Goal: Task Accomplishment & Management: Use online tool/utility

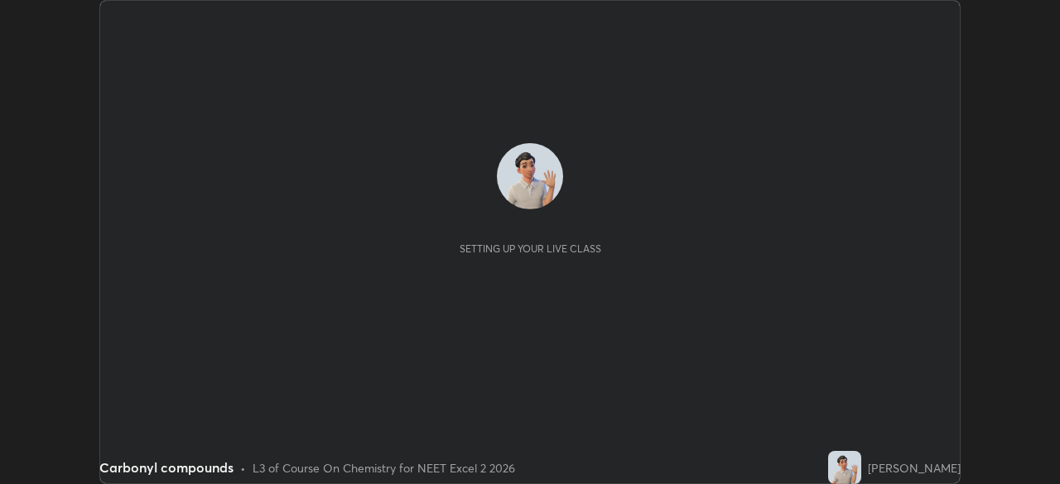
scroll to position [484, 1059]
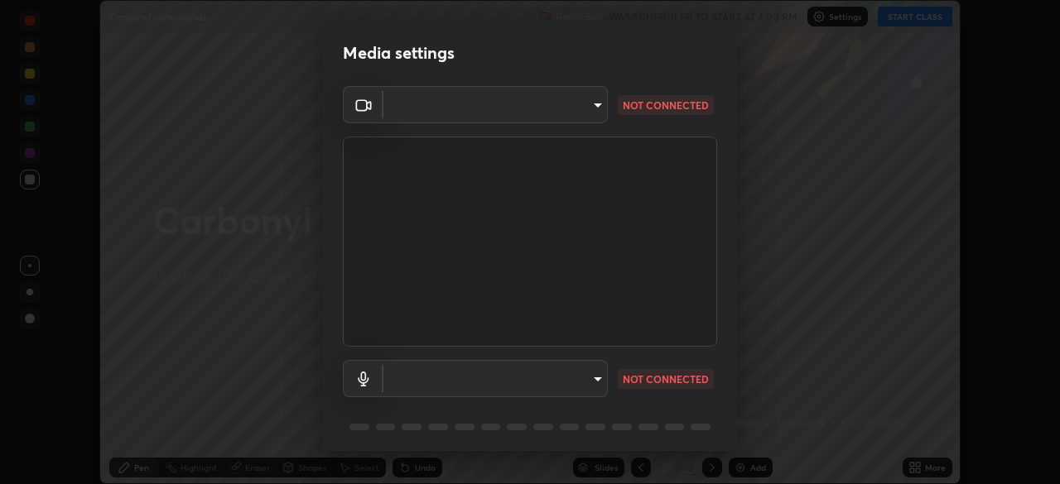
type input "7d393a75b5efabb373047579b199f96731eb4933b6c70bc853c0b4e4a878a56a"
type input "communications"
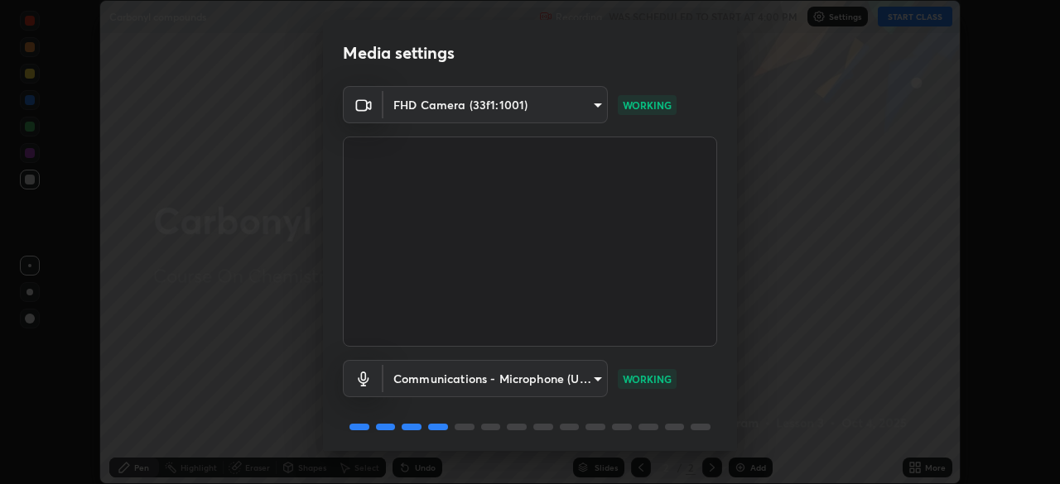
scroll to position [59, 0]
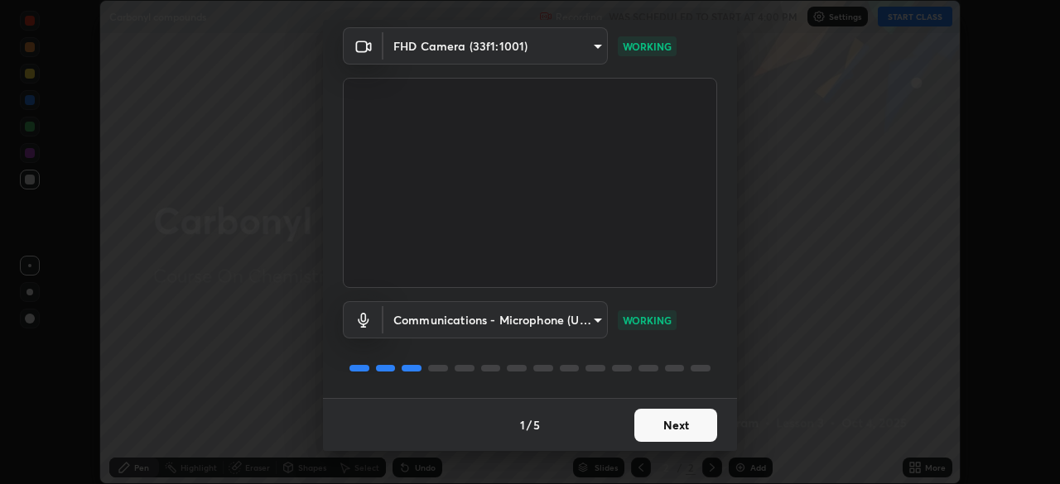
click at [697, 421] on button "Next" at bounding box center [675, 425] width 83 height 33
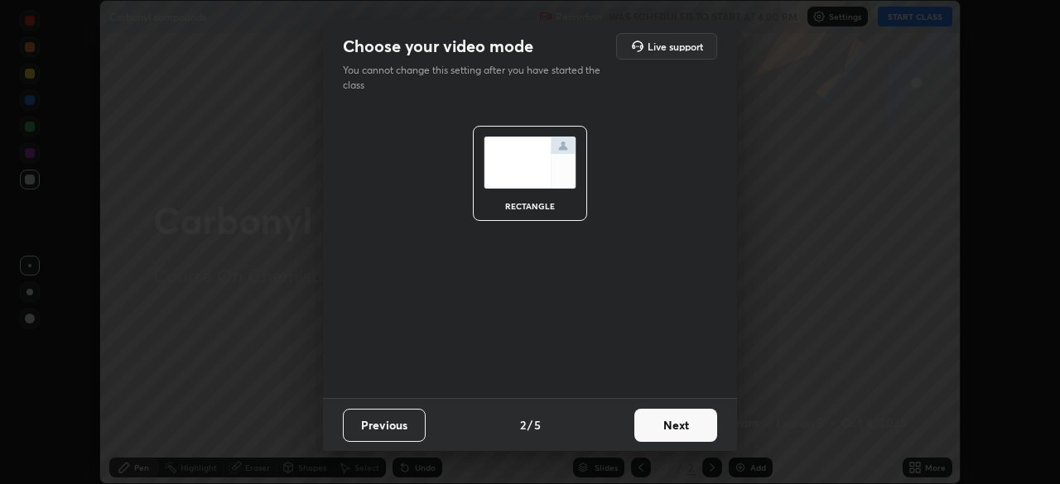
scroll to position [0, 0]
click at [692, 424] on button "Next" at bounding box center [675, 425] width 83 height 33
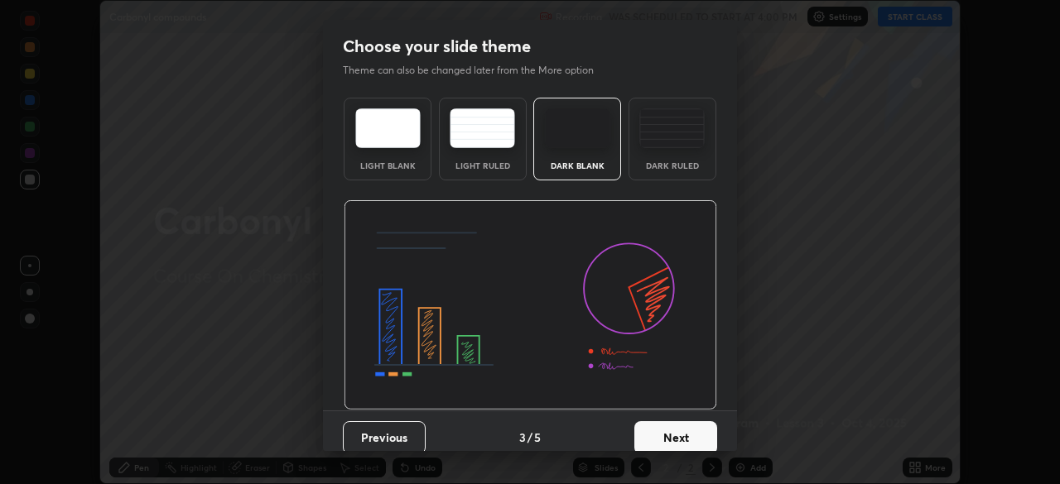
click at [692, 429] on button "Next" at bounding box center [675, 437] width 83 height 33
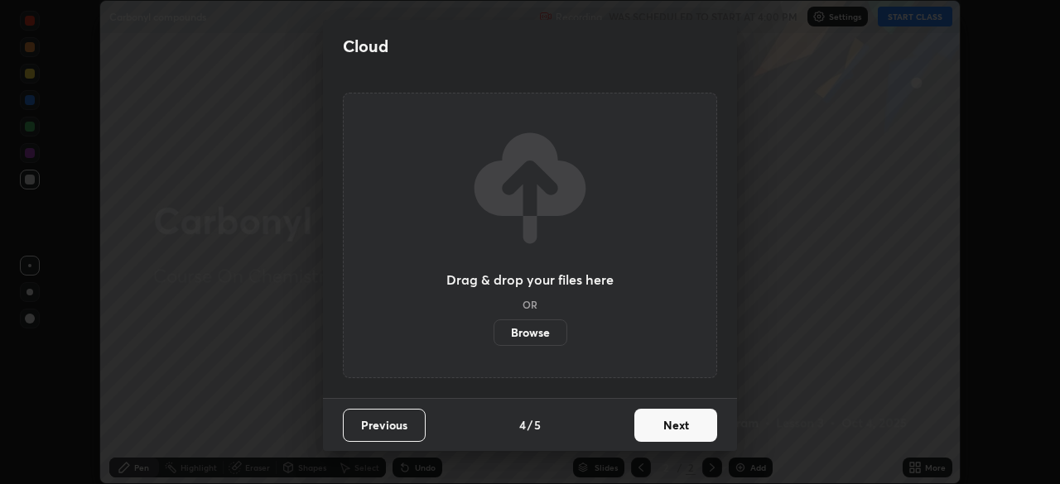
click at [692, 429] on button "Next" at bounding box center [675, 425] width 83 height 33
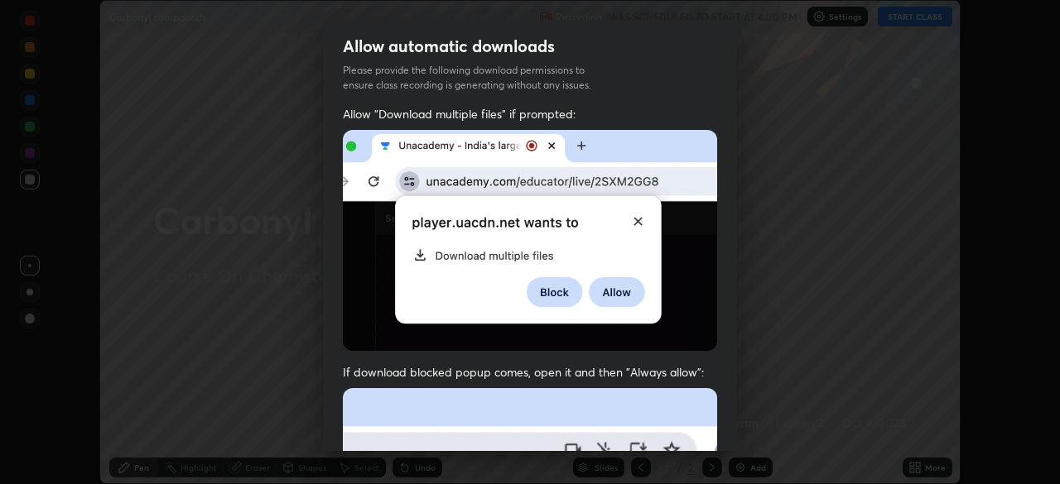
click at [692, 431] on div "Allow "Download multiple files" if prompted: If download blocked popup comes, o…" at bounding box center [530, 454] width 414 height 697
click at [692, 432] on div "Allow "Download multiple files" if prompted: If download blocked popup comes, o…" at bounding box center [530, 454] width 414 height 697
click at [694, 431] on div "Allow "Download multiple files" if prompted: If download blocked popup comes, o…" at bounding box center [530, 454] width 414 height 697
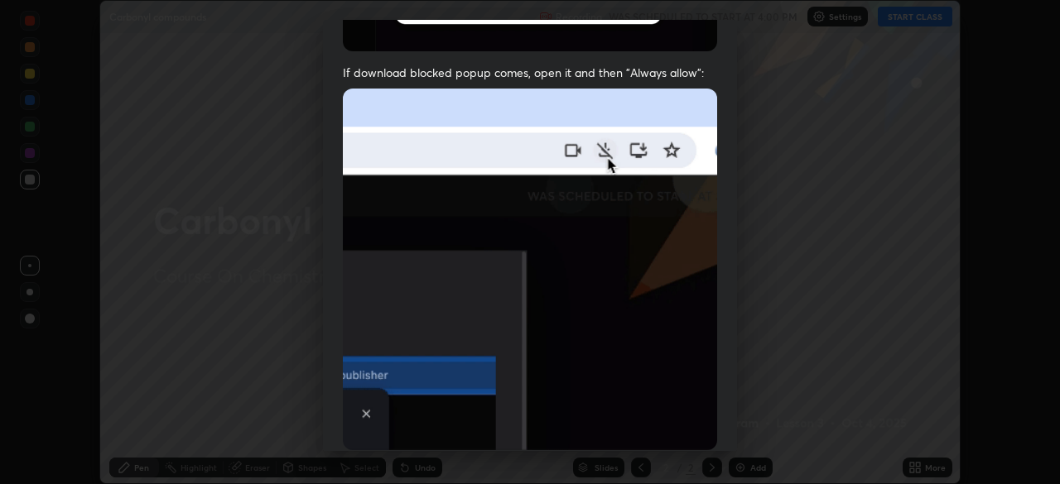
scroll to position [397, 0]
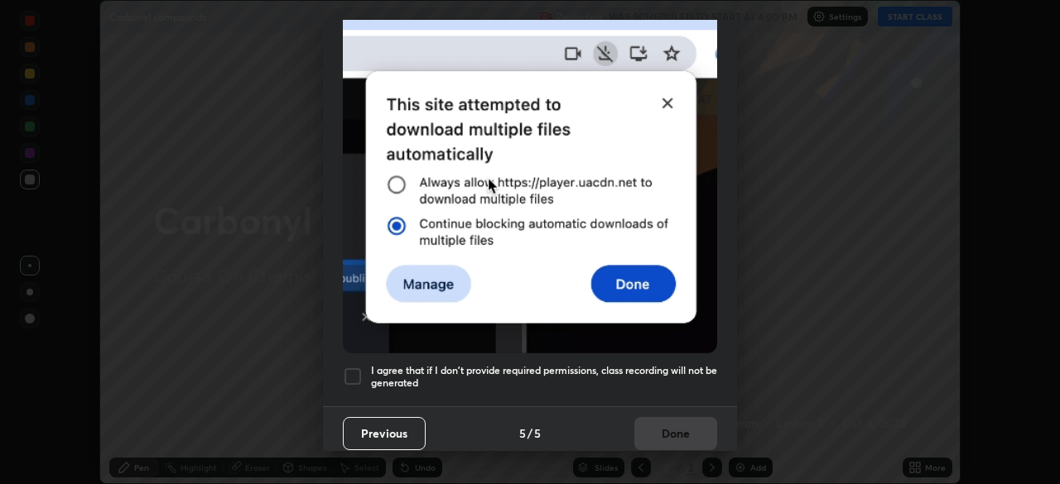
click at [655, 365] on h5 "I agree that if I don't provide required permissions, class recording will not …" at bounding box center [544, 377] width 346 height 26
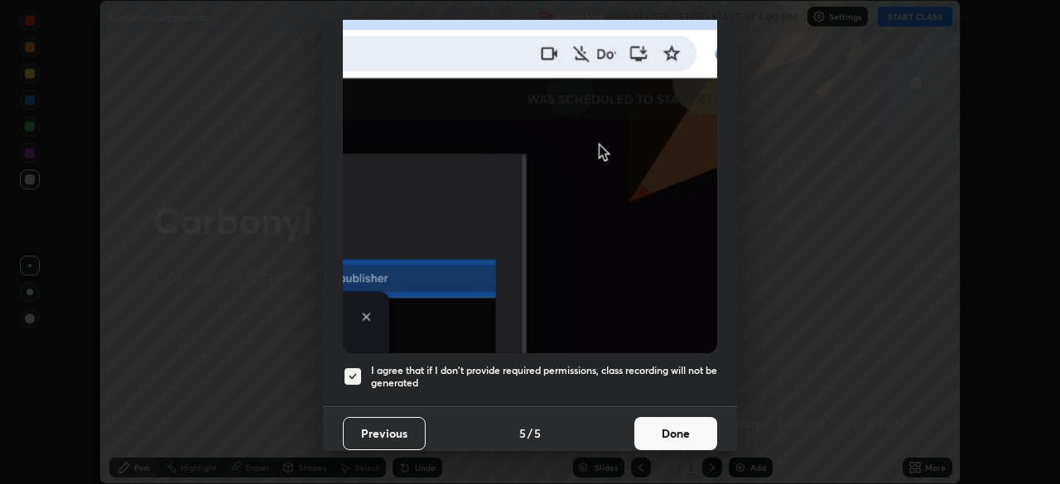
click at [682, 431] on button "Done" at bounding box center [675, 433] width 83 height 33
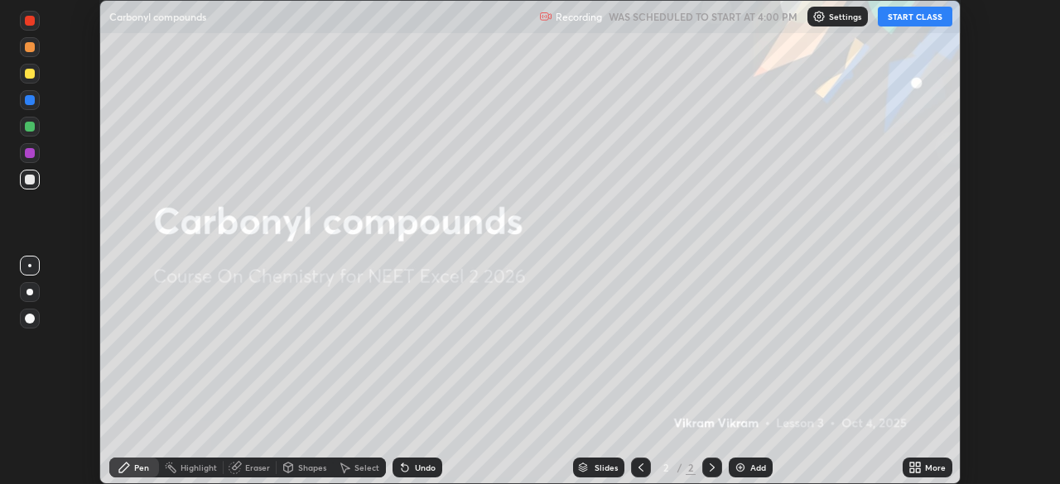
click at [908, 20] on button "START CLASS" at bounding box center [915, 17] width 75 height 20
click at [917, 465] on icon at bounding box center [918, 465] width 4 height 4
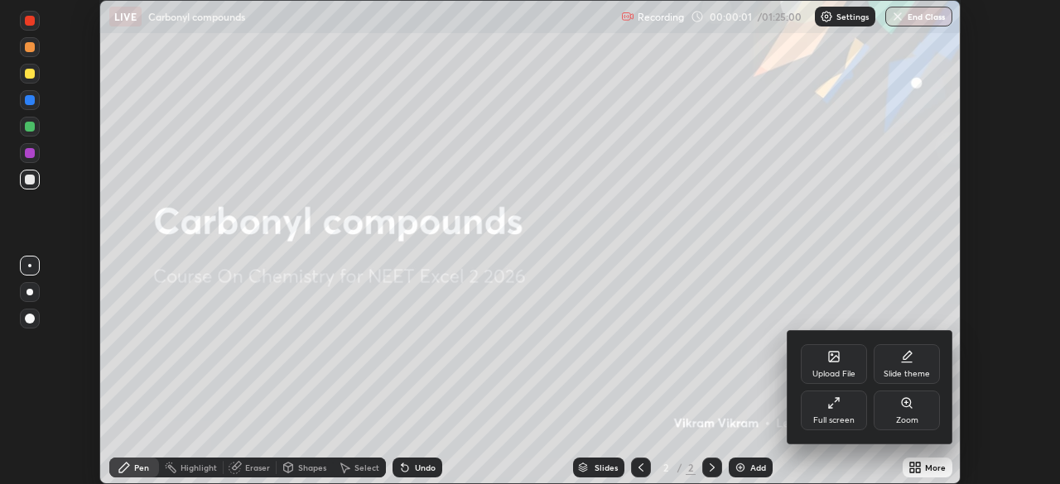
click at [1000, 442] on div at bounding box center [530, 242] width 1060 height 484
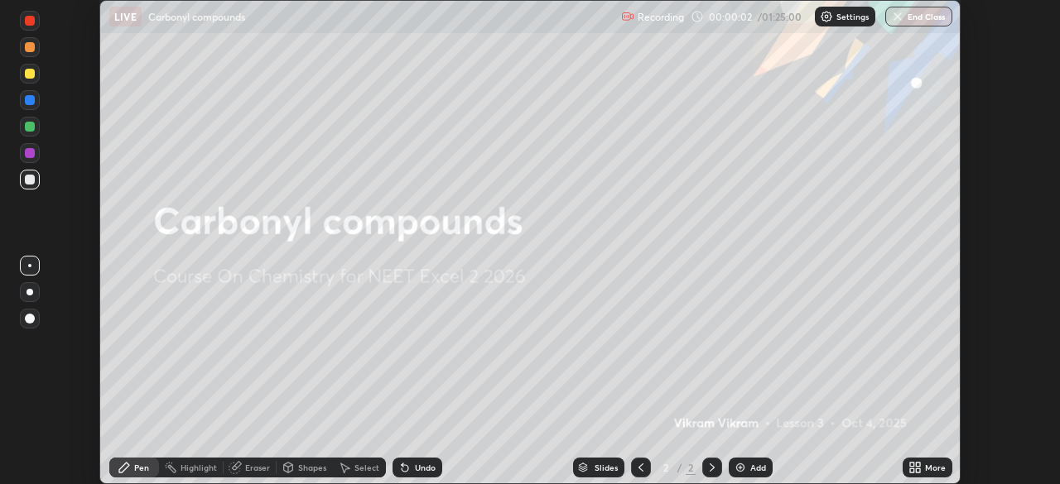
click at [762, 465] on div "Add" at bounding box center [758, 468] width 16 height 8
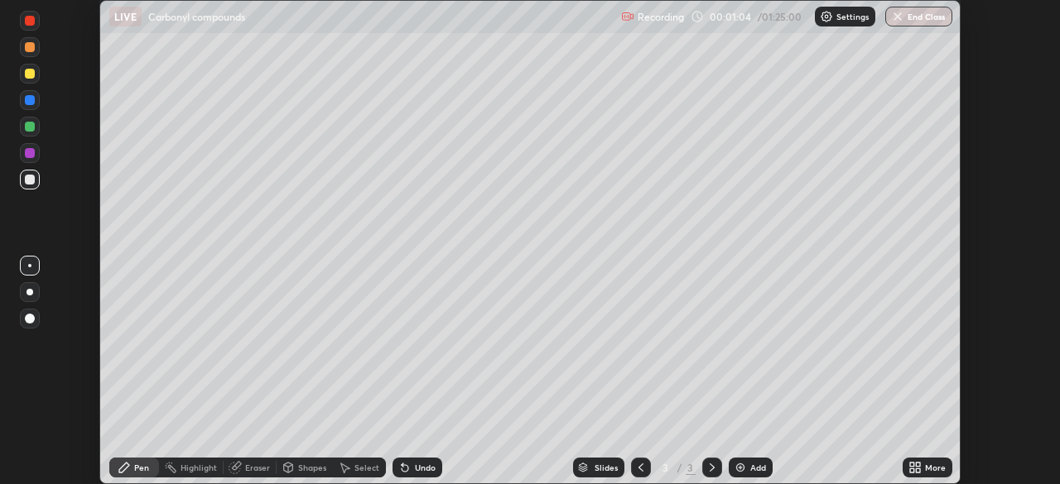
click at [409, 465] on div "Undo" at bounding box center [417, 468] width 50 height 20
click at [253, 477] on div "Eraser" at bounding box center [250, 468] width 53 height 20
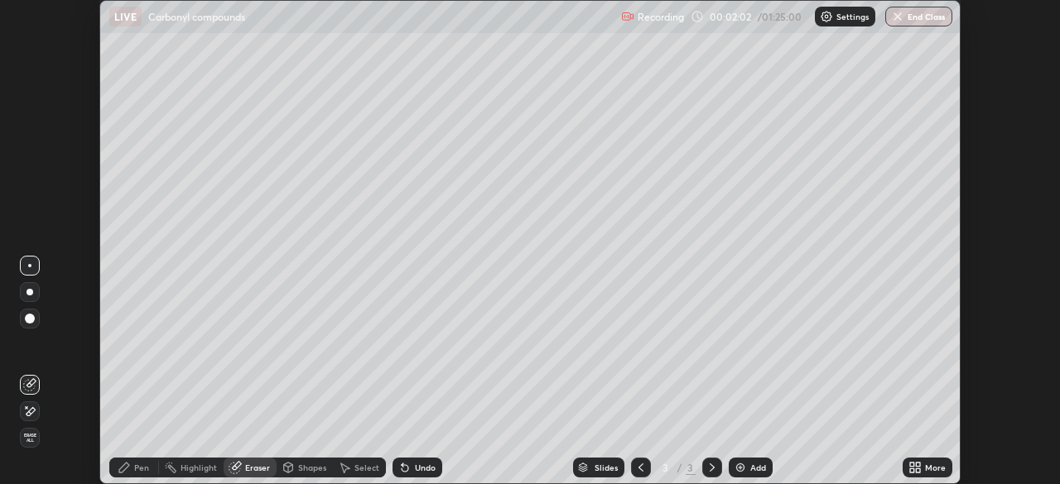
click at [133, 466] on div "Pen" at bounding box center [134, 468] width 50 height 20
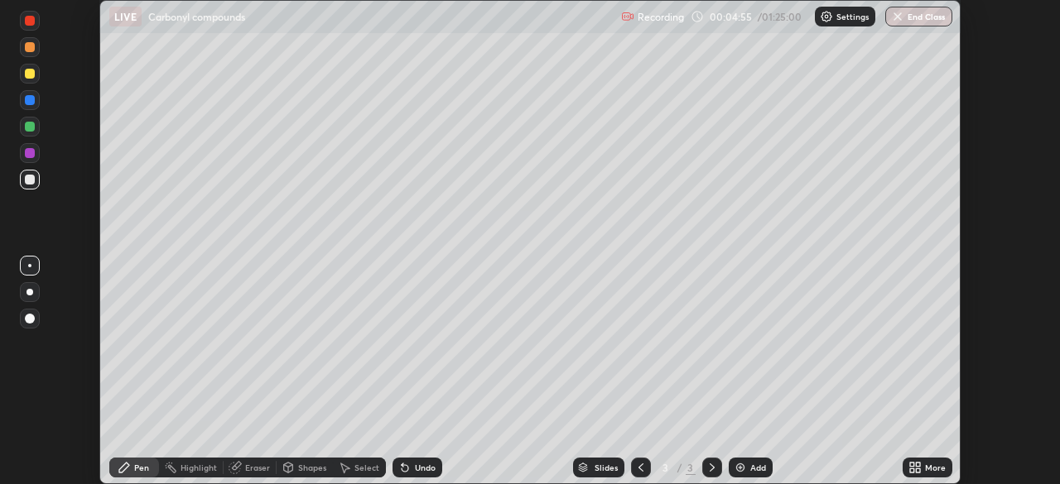
click at [745, 467] on img at bounding box center [740, 467] width 13 height 13
click at [23, 128] on div at bounding box center [30, 127] width 20 height 20
click at [22, 53] on div at bounding box center [30, 47] width 20 height 20
click at [29, 128] on div at bounding box center [30, 127] width 10 height 10
click at [412, 472] on div "Undo" at bounding box center [417, 468] width 50 height 20
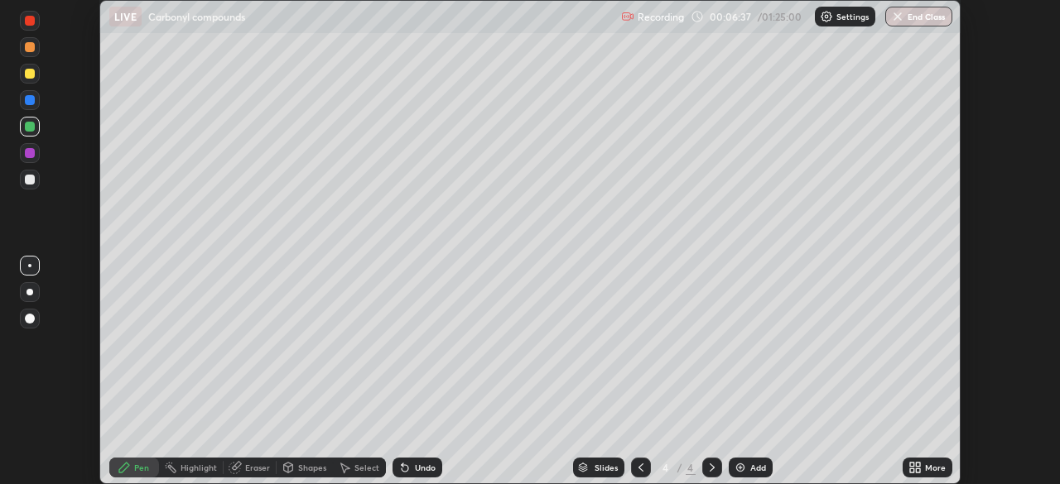
click at [25, 153] on div at bounding box center [30, 153] width 10 height 10
click at [28, 130] on div at bounding box center [30, 127] width 10 height 10
click at [32, 103] on div at bounding box center [30, 100] width 10 height 10
click at [246, 469] on div "Eraser" at bounding box center [257, 468] width 25 height 8
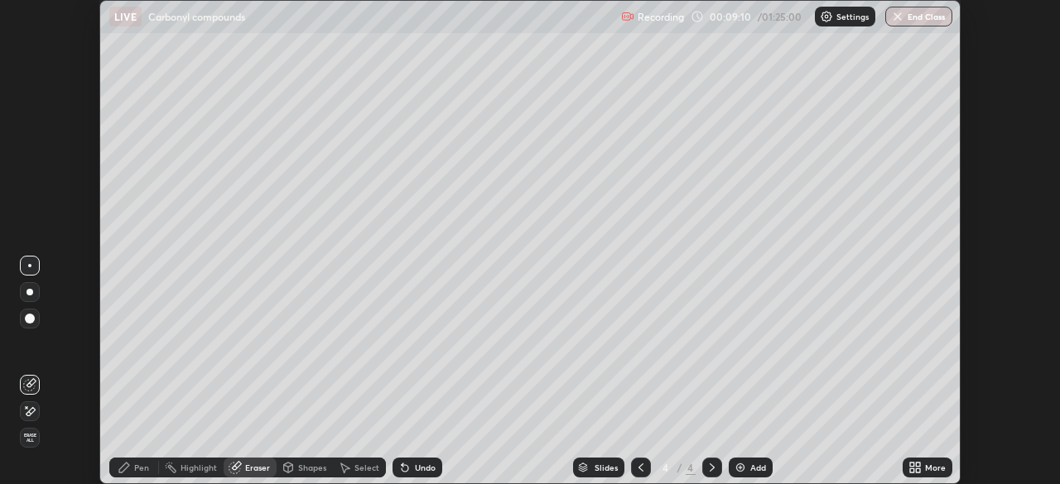
click at [136, 474] on div "Pen" at bounding box center [134, 468] width 50 height 20
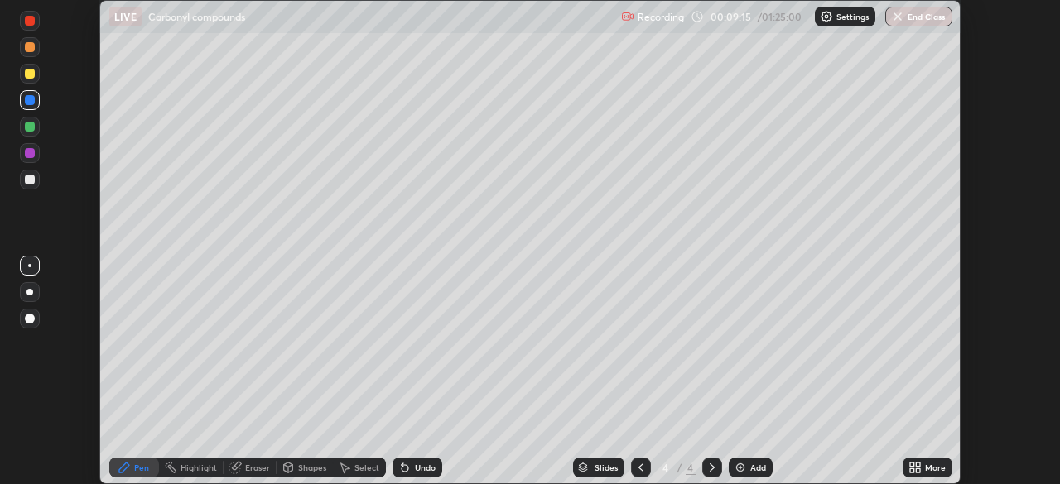
click at [31, 73] on div at bounding box center [30, 74] width 10 height 10
click at [412, 474] on div "Undo" at bounding box center [417, 468] width 50 height 20
click at [402, 469] on icon at bounding box center [405, 468] width 7 height 7
click at [31, 180] on div at bounding box center [30, 180] width 10 height 10
click at [426, 468] on div "Undo" at bounding box center [425, 468] width 21 height 8
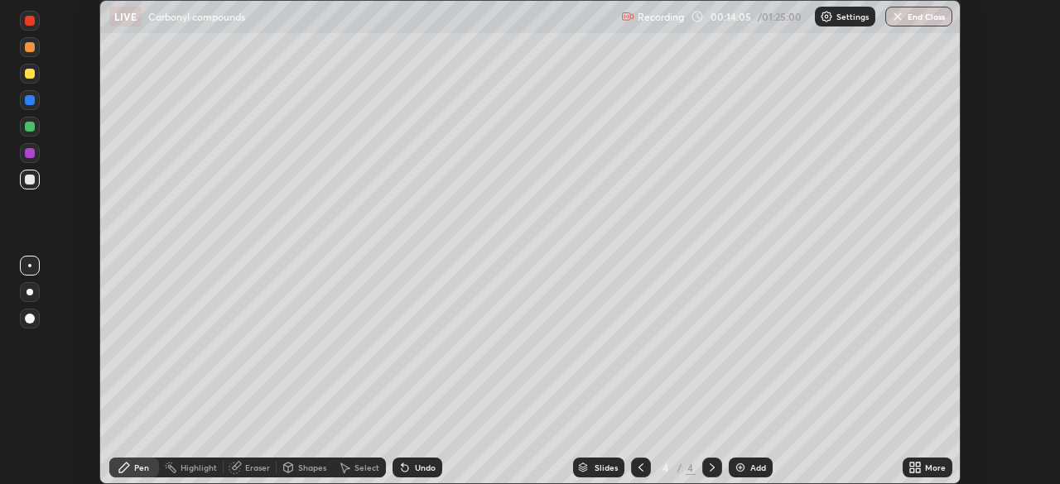
click at [422, 469] on div "Undo" at bounding box center [425, 468] width 21 height 8
click at [753, 471] on div "Add" at bounding box center [758, 468] width 16 height 8
click at [29, 100] on div at bounding box center [30, 100] width 10 height 10
click at [255, 468] on div "Eraser" at bounding box center [257, 468] width 25 height 8
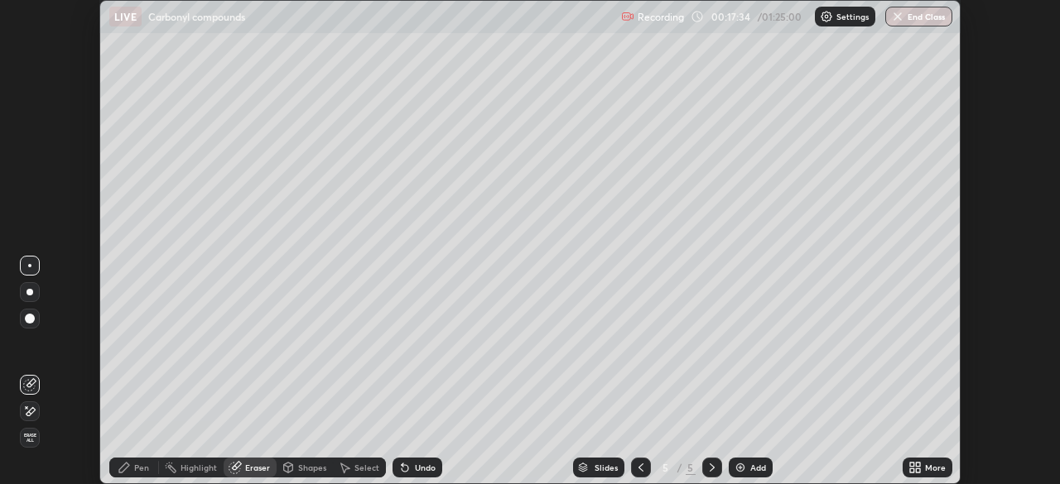
click at [137, 464] on div "Pen" at bounding box center [141, 468] width 15 height 8
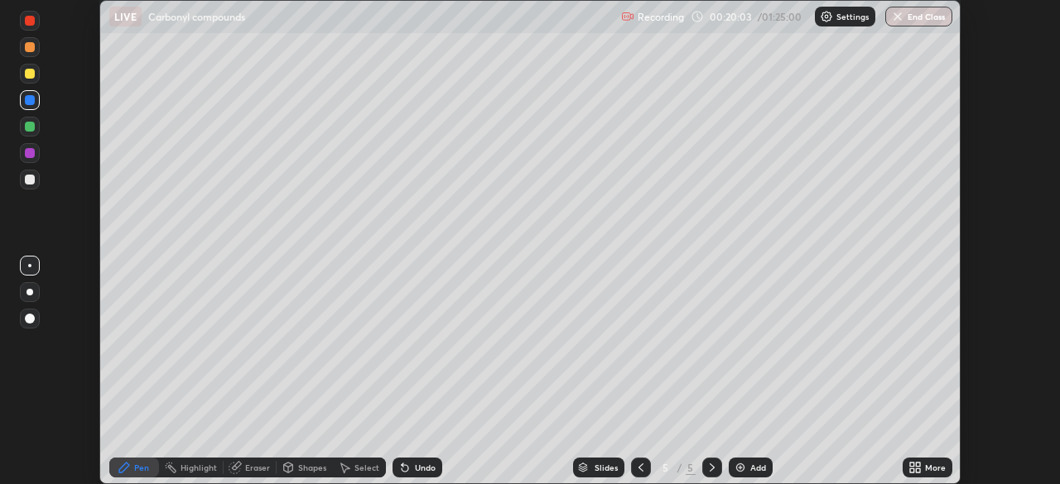
click at [94, 154] on div "Setting up your live class" at bounding box center [530, 242] width 1060 height 484
click at [750, 469] on div "Add" at bounding box center [758, 468] width 16 height 8
click at [402, 469] on icon at bounding box center [405, 468] width 7 height 7
click at [411, 476] on div "Undo" at bounding box center [417, 468] width 50 height 20
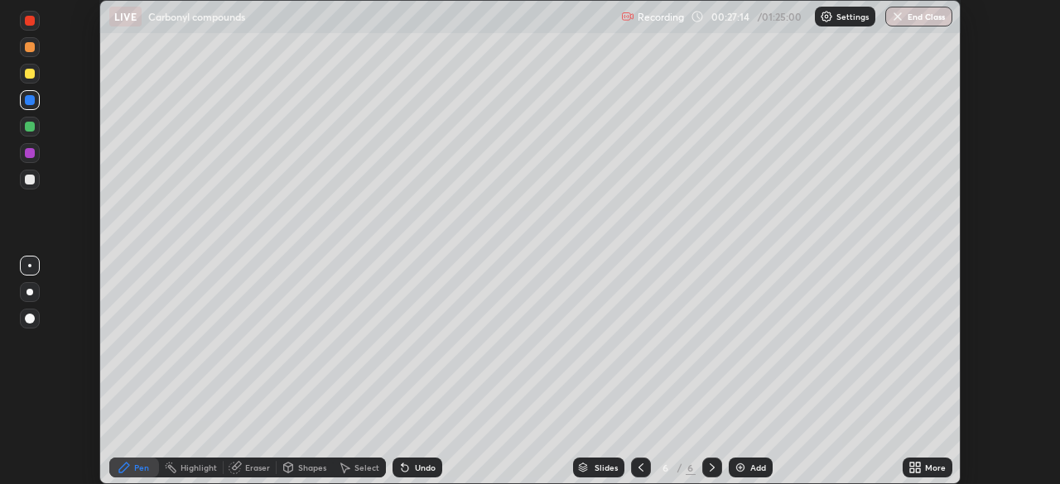
click at [91, 143] on div "Setting up your live class" at bounding box center [530, 242] width 1060 height 484
click at [30, 75] on div at bounding box center [30, 74] width 10 height 10
click at [748, 465] on div "Add" at bounding box center [751, 468] width 44 height 20
click at [31, 102] on div at bounding box center [30, 100] width 10 height 10
click at [409, 467] on div "Undo" at bounding box center [417, 468] width 50 height 20
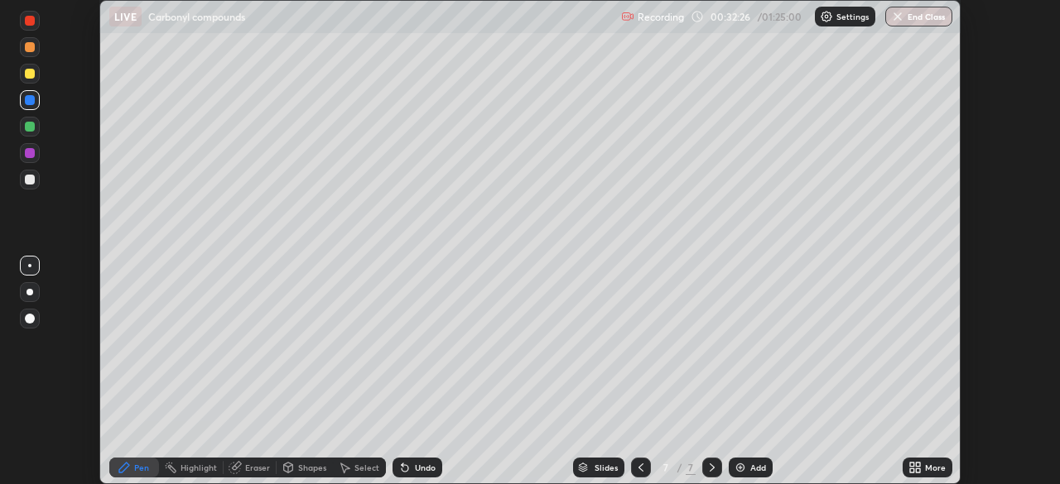
click at [31, 127] on div at bounding box center [30, 127] width 10 height 10
click at [261, 468] on div "Eraser" at bounding box center [257, 468] width 25 height 8
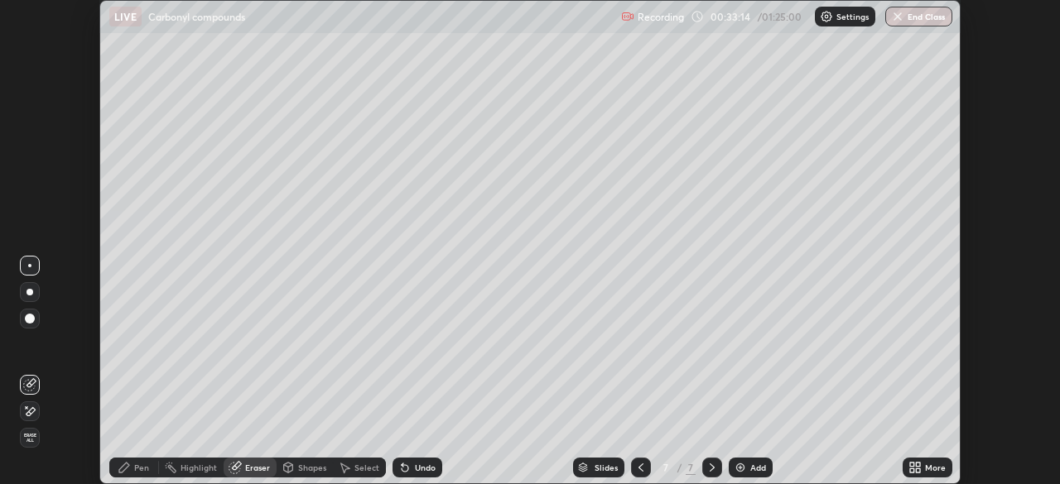
click at [35, 407] on icon at bounding box center [29, 412] width 13 height 14
click at [142, 474] on div "Pen" at bounding box center [134, 468] width 50 height 20
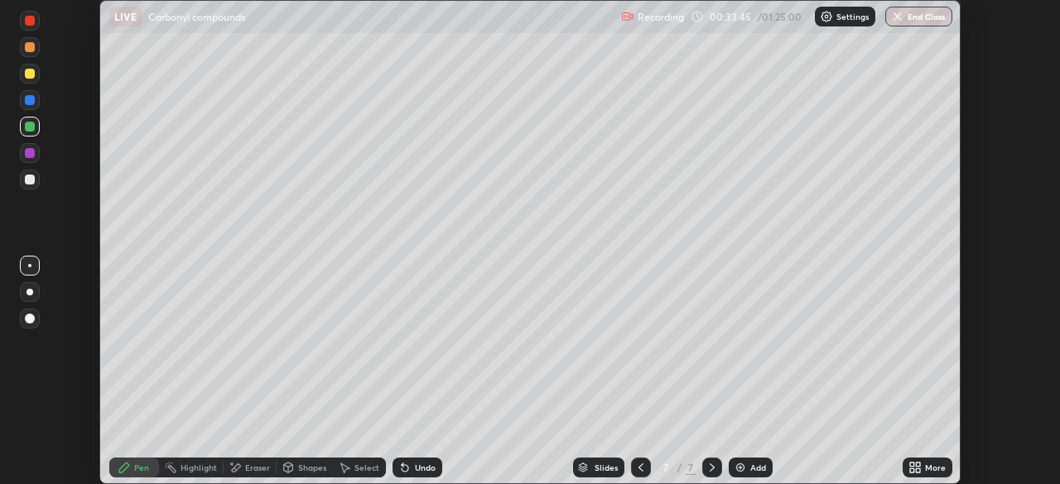
click at [29, 154] on div at bounding box center [30, 153] width 10 height 10
click at [402, 470] on icon at bounding box center [405, 468] width 7 height 7
click at [402, 471] on icon at bounding box center [405, 468] width 7 height 7
click at [31, 182] on div at bounding box center [30, 180] width 10 height 10
click at [22, 155] on div at bounding box center [30, 153] width 20 height 20
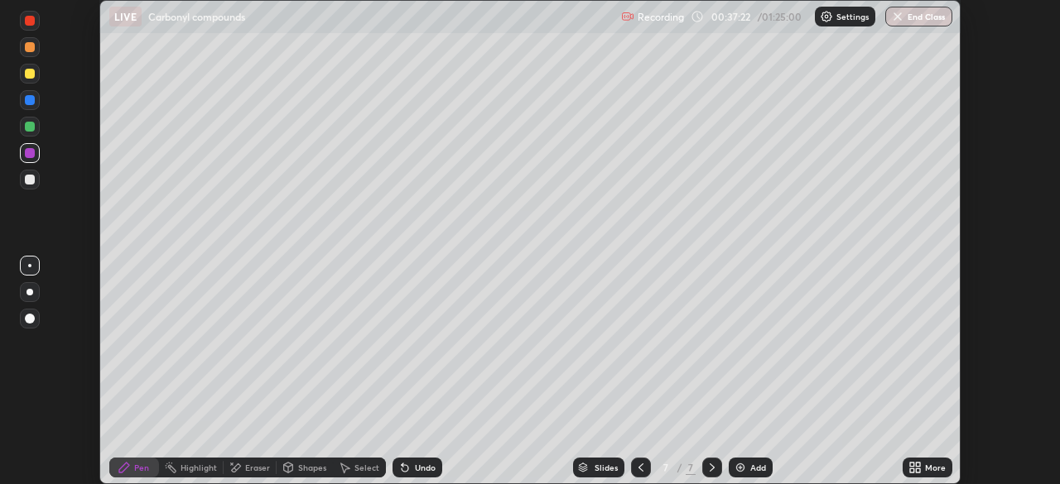
click at [757, 468] on div "Add" at bounding box center [758, 468] width 16 height 8
click at [33, 75] on div at bounding box center [30, 74] width 10 height 10
click at [29, 103] on div at bounding box center [30, 100] width 10 height 10
click at [408, 469] on icon at bounding box center [404, 467] width 13 height 13
click at [412, 472] on div "Undo" at bounding box center [417, 468] width 50 height 20
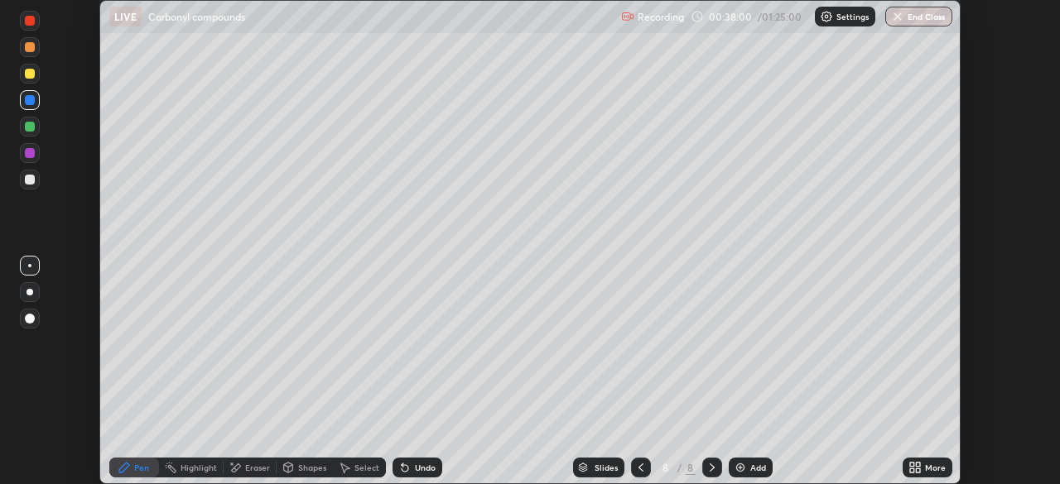
click at [26, 154] on div at bounding box center [30, 153] width 10 height 10
click at [420, 468] on div "Undo" at bounding box center [425, 468] width 21 height 8
click at [412, 475] on div "Undo" at bounding box center [417, 468] width 50 height 20
click at [25, 71] on div at bounding box center [30, 74] width 10 height 10
click at [27, 99] on div at bounding box center [30, 100] width 10 height 10
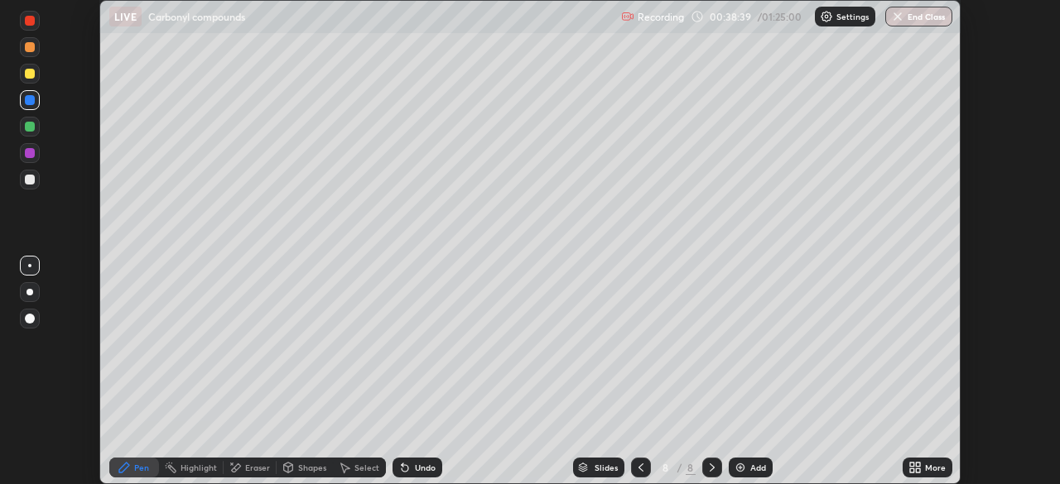
click at [30, 104] on div at bounding box center [30, 100] width 10 height 10
click at [22, 156] on div at bounding box center [30, 153] width 20 height 20
click at [34, 70] on div at bounding box center [30, 74] width 10 height 10
click at [34, 179] on div at bounding box center [30, 180] width 10 height 10
click at [736, 463] on img at bounding box center [740, 467] width 13 height 13
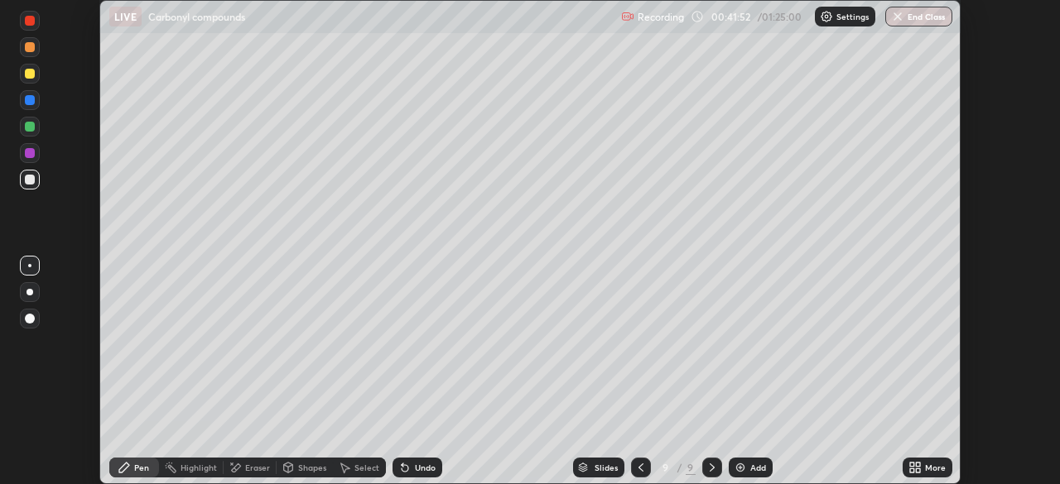
click at [27, 76] on div at bounding box center [30, 74] width 10 height 10
click at [421, 471] on div "Undo" at bounding box center [425, 468] width 21 height 8
click at [402, 469] on icon at bounding box center [405, 468] width 7 height 7
click at [30, 127] on div at bounding box center [30, 127] width 10 height 10
click at [29, 74] on div at bounding box center [30, 74] width 10 height 10
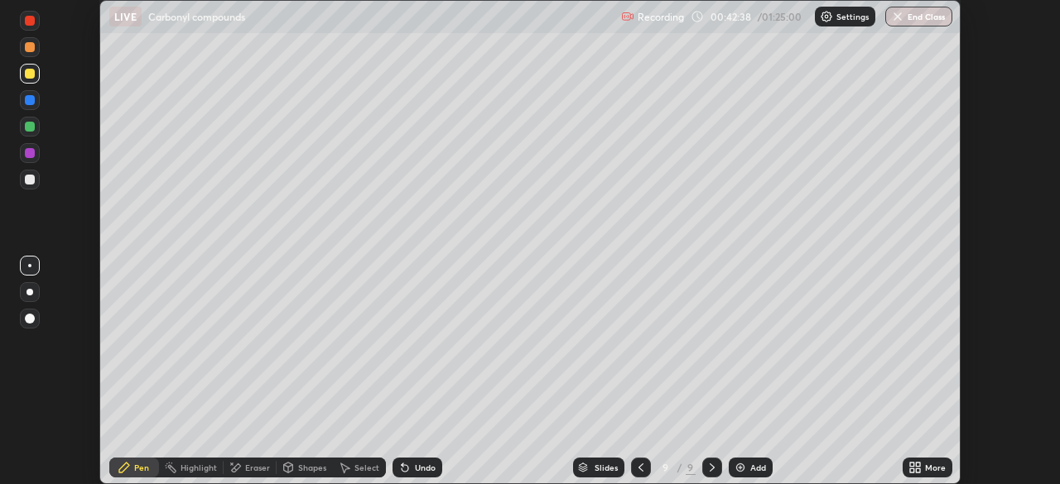
click at [424, 464] on div "Undo" at bounding box center [425, 468] width 21 height 8
click at [425, 464] on div "Undo" at bounding box center [425, 468] width 21 height 8
click at [28, 46] on div at bounding box center [30, 47] width 10 height 10
click at [31, 129] on div at bounding box center [30, 127] width 10 height 10
click at [30, 55] on div at bounding box center [30, 47] width 20 height 20
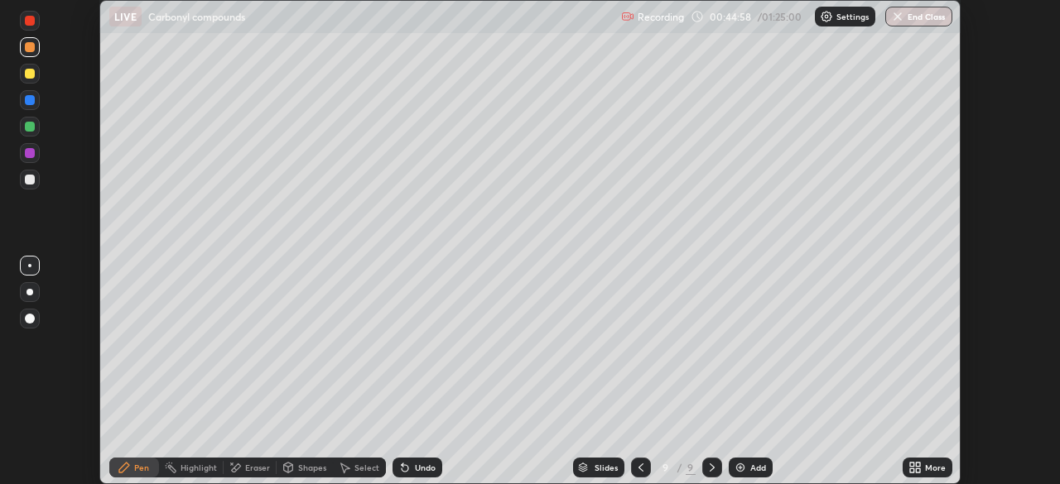
click at [30, 75] on div at bounding box center [30, 74] width 10 height 10
click at [26, 131] on div at bounding box center [30, 127] width 10 height 10
click at [34, 50] on div at bounding box center [30, 47] width 10 height 10
click at [30, 70] on div at bounding box center [30, 74] width 10 height 10
click at [30, 76] on div at bounding box center [30, 74] width 10 height 10
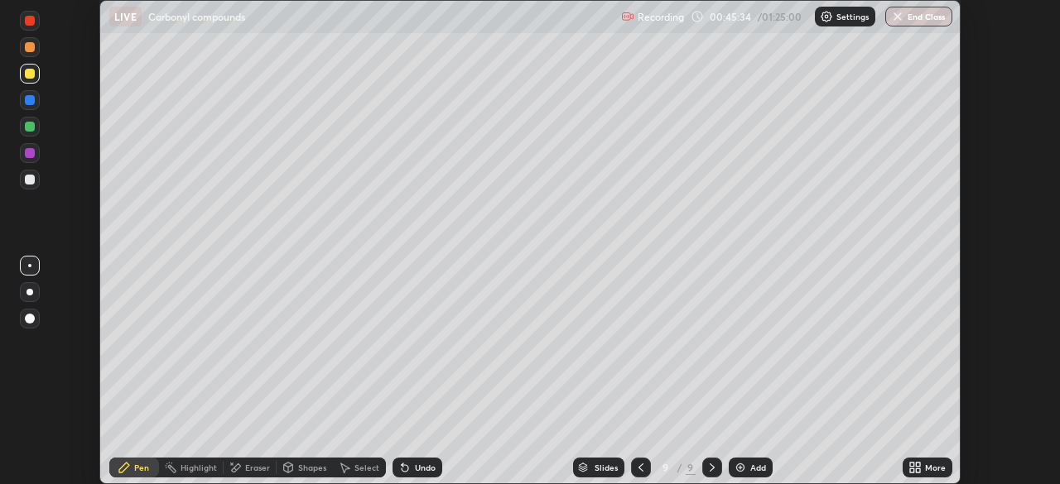
click at [30, 101] on div at bounding box center [30, 100] width 10 height 10
click at [31, 50] on div at bounding box center [30, 47] width 10 height 10
click at [29, 182] on div at bounding box center [30, 180] width 10 height 10
click at [428, 468] on div "Undo" at bounding box center [425, 468] width 21 height 8
click at [427, 467] on div "Undo" at bounding box center [425, 468] width 21 height 8
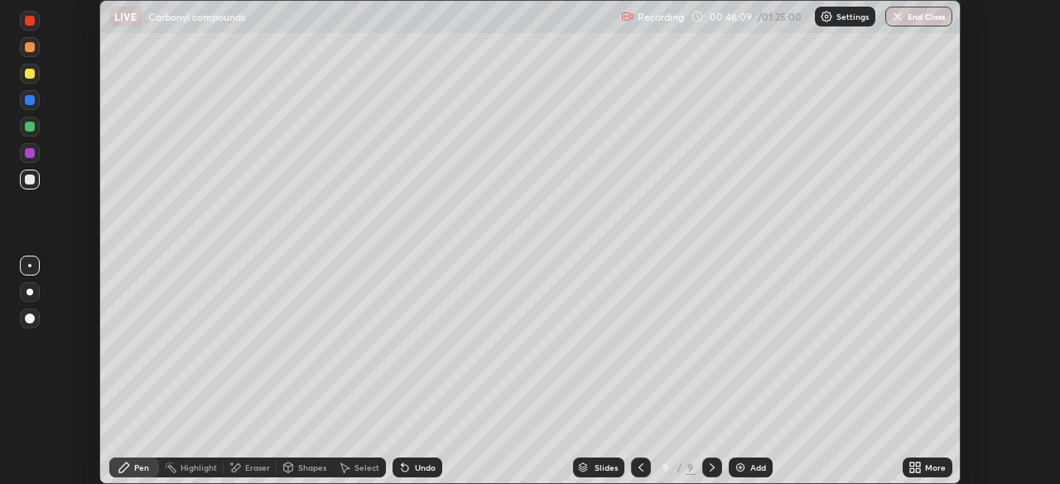
click at [422, 467] on div "Undo" at bounding box center [425, 468] width 21 height 8
click at [412, 474] on div "Undo" at bounding box center [417, 468] width 50 height 20
click at [415, 467] on div "Undo" at bounding box center [425, 468] width 21 height 8
click at [421, 469] on div "Undo" at bounding box center [425, 468] width 21 height 8
click at [28, 145] on div at bounding box center [30, 153] width 20 height 20
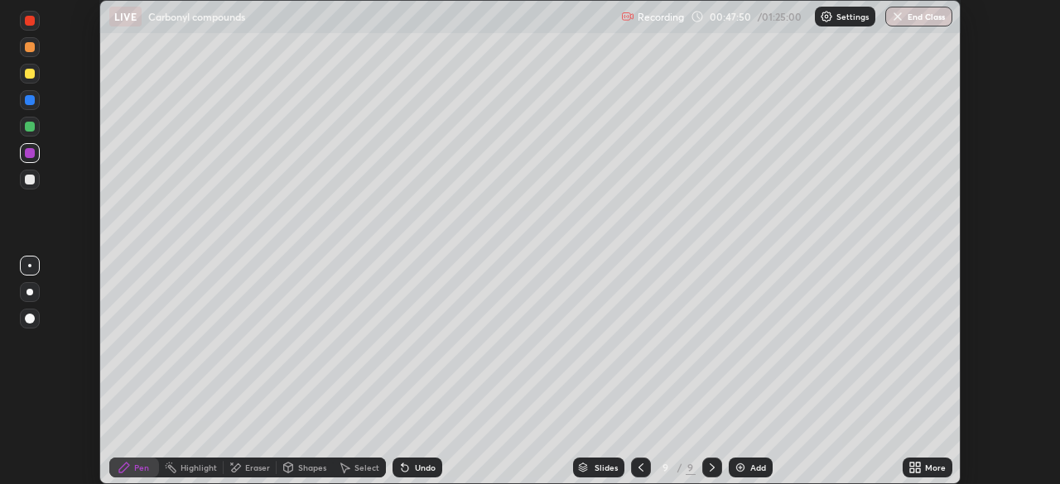
click at [311, 467] on div "Shapes" at bounding box center [312, 468] width 28 height 8
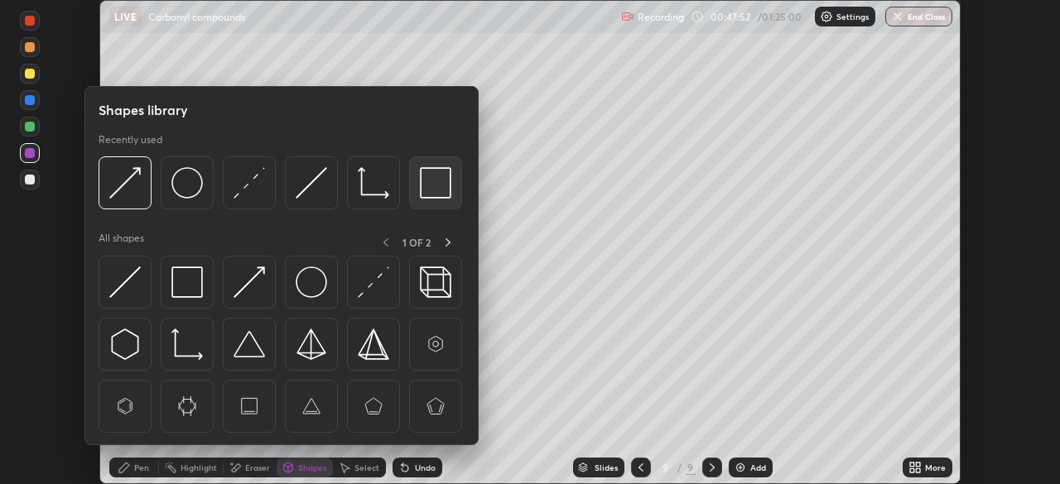
click at [418, 182] on div at bounding box center [435, 182] width 53 height 53
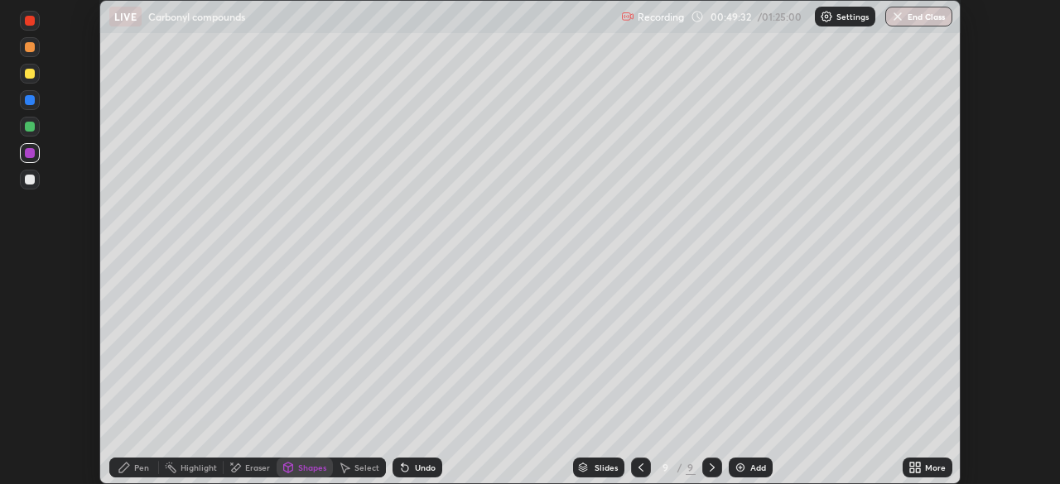
click at [142, 468] on div "Pen" at bounding box center [141, 468] width 15 height 8
click at [753, 464] on div "Add" at bounding box center [758, 468] width 16 height 8
click at [27, 78] on div at bounding box center [30, 74] width 10 height 10
click at [33, 103] on div at bounding box center [30, 100] width 10 height 10
click at [30, 75] on div at bounding box center [30, 74] width 10 height 10
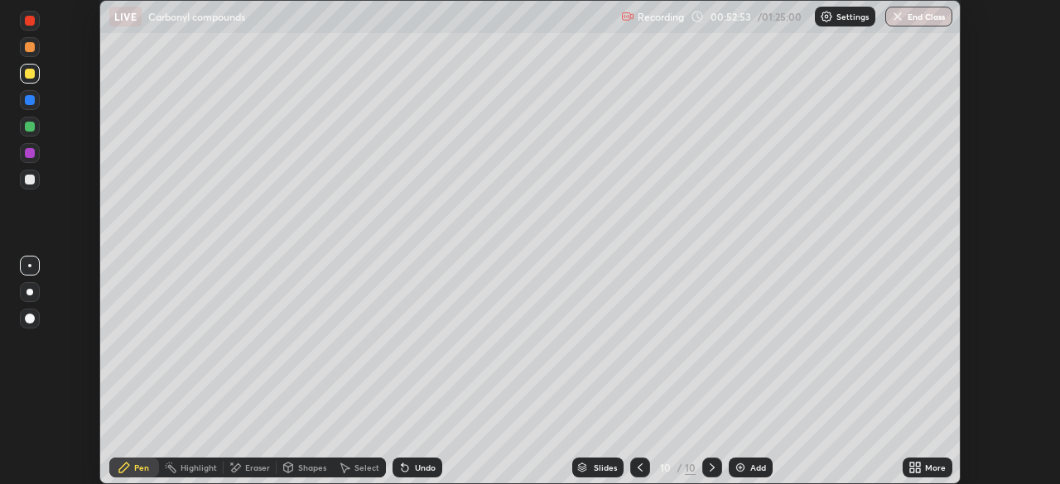
click at [30, 101] on div at bounding box center [30, 100] width 10 height 10
click at [34, 77] on div at bounding box center [30, 74] width 10 height 10
click at [264, 474] on div "Eraser" at bounding box center [250, 468] width 53 height 20
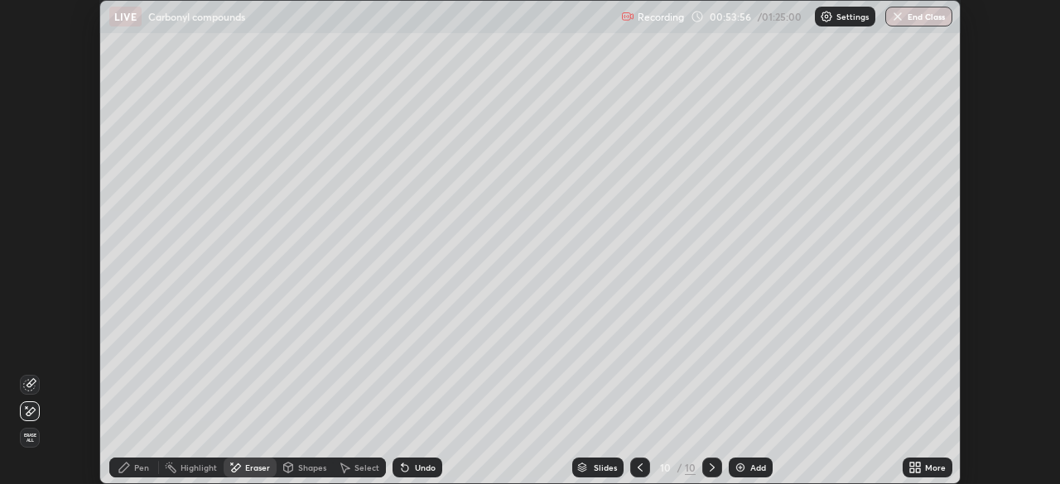
click at [142, 471] on div "Pen" at bounding box center [141, 468] width 15 height 8
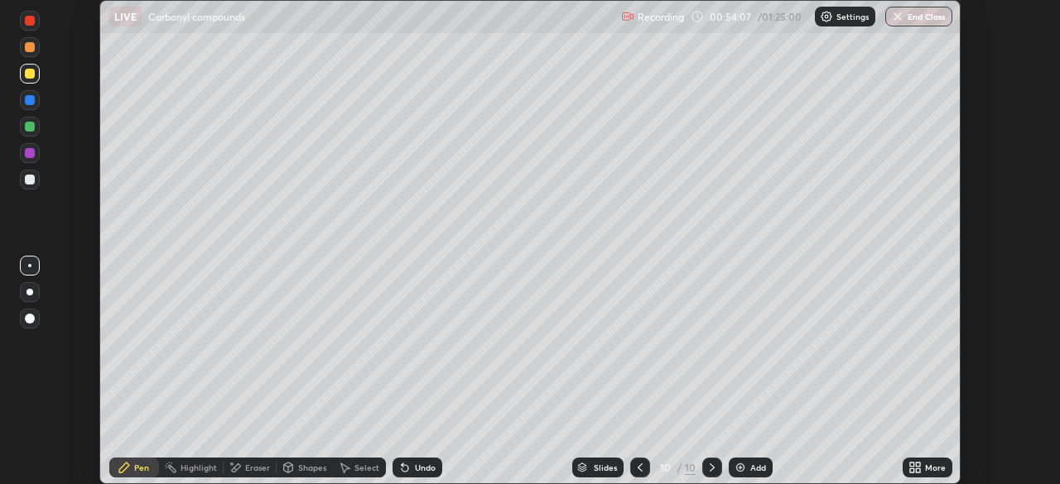
click at [265, 465] on div "Eraser" at bounding box center [257, 468] width 25 height 8
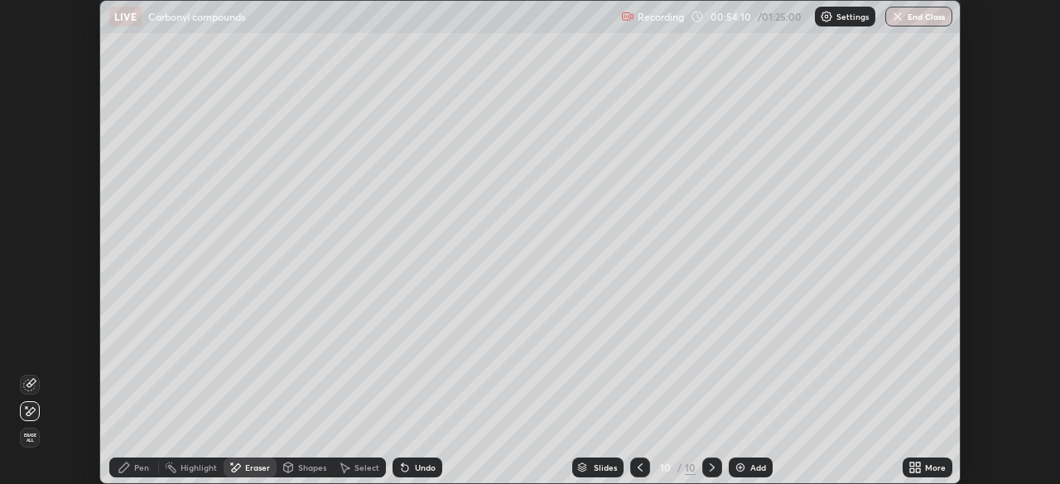
click at [151, 468] on div "Pen" at bounding box center [134, 468] width 50 height 20
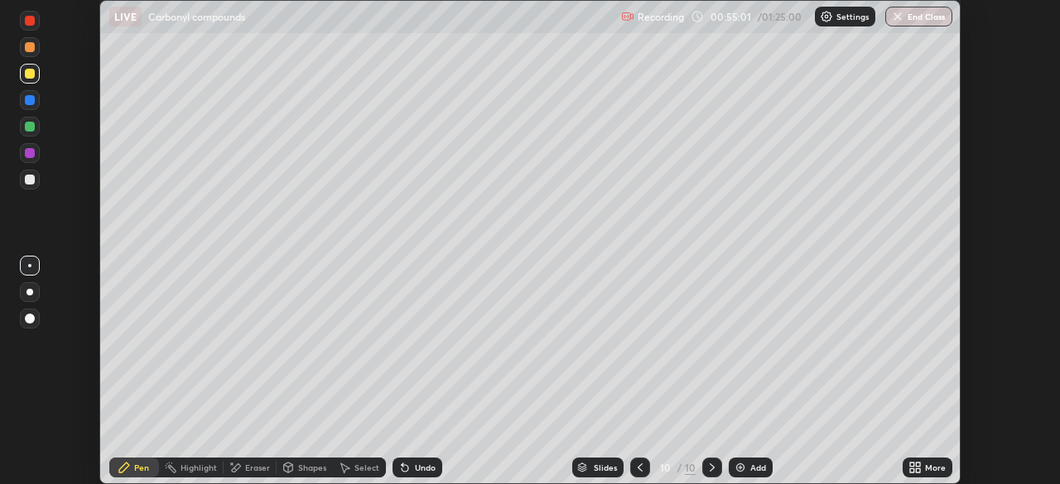
click at [33, 153] on div at bounding box center [30, 153] width 10 height 10
click at [415, 469] on div "Undo" at bounding box center [425, 468] width 21 height 8
click at [416, 471] on div "Undo" at bounding box center [425, 468] width 21 height 8
click at [31, 180] on div at bounding box center [30, 180] width 10 height 10
click at [250, 469] on div "Eraser" at bounding box center [257, 468] width 25 height 8
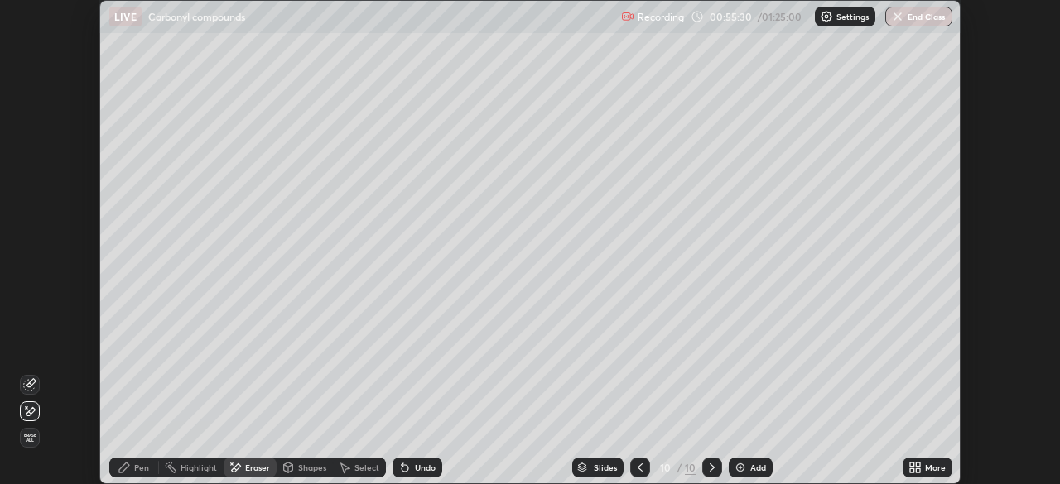
click at [133, 467] on div "Pen" at bounding box center [134, 468] width 50 height 20
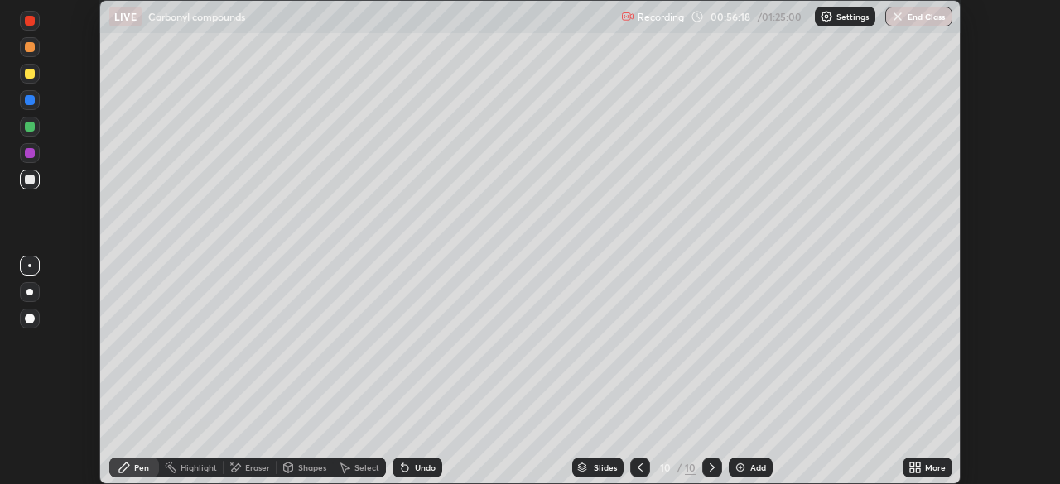
click at [422, 467] on div "Undo" at bounding box center [425, 468] width 21 height 8
click at [422, 465] on div "Undo" at bounding box center [425, 468] width 21 height 8
click at [431, 469] on div "Undo" at bounding box center [425, 468] width 21 height 8
click at [426, 469] on div "Undo" at bounding box center [425, 468] width 21 height 8
click at [429, 469] on div "Undo" at bounding box center [425, 468] width 21 height 8
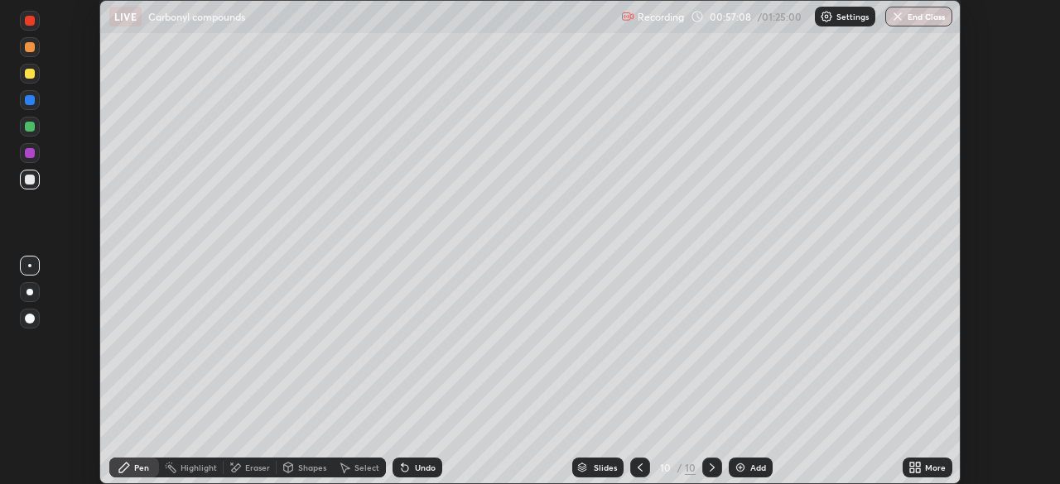
click at [28, 178] on div at bounding box center [30, 180] width 10 height 10
click at [26, 152] on div at bounding box center [30, 153] width 10 height 10
click at [31, 126] on div at bounding box center [30, 127] width 10 height 10
click at [27, 178] on div at bounding box center [30, 180] width 10 height 10
click at [28, 147] on div at bounding box center [30, 153] width 20 height 20
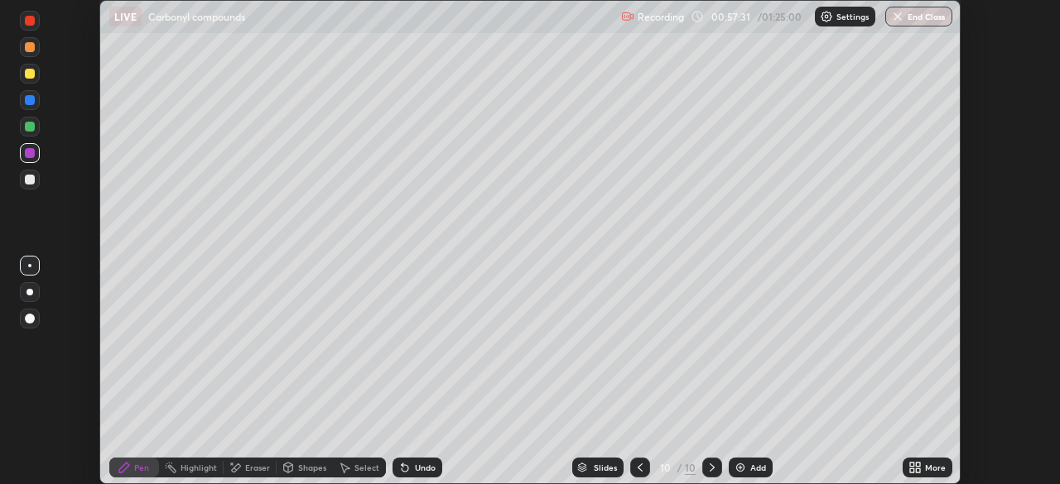
click at [31, 181] on div at bounding box center [30, 180] width 10 height 10
click at [31, 74] on div at bounding box center [30, 74] width 10 height 10
click at [31, 153] on div at bounding box center [30, 153] width 10 height 10
click at [31, 100] on div at bounding box center [30, 100] width 10 height 10
click at [758, 469] on div "Add" at bounding box center [758, 468] width 16 height 8
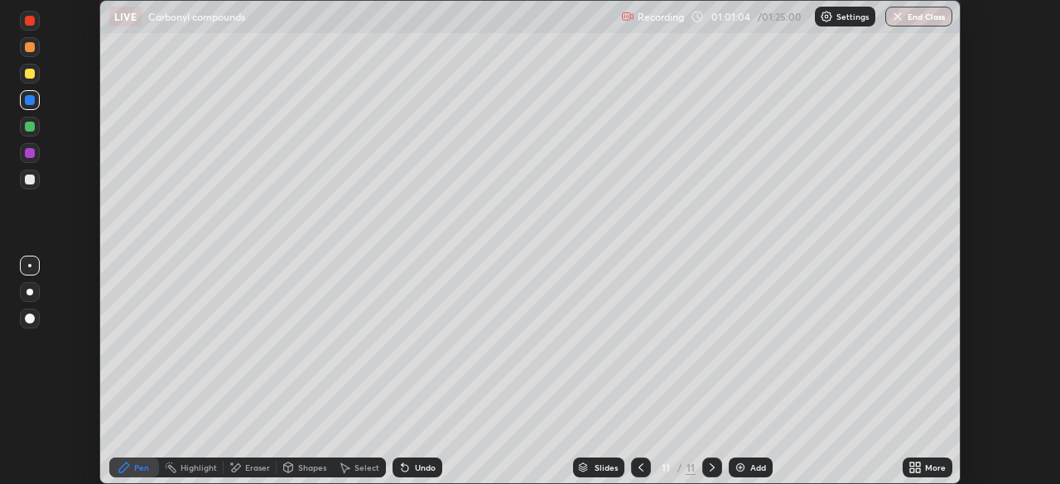
click at [26, 129] on div at bounding box center [30, 127] width 10 height 10
click at [415, 471] on div "Undo" at bounding box center [425, 468] width 21 height 8
click at [31, 76] on div at bounding box center [30, 74] width 10 height 10
click at [429, 468] on div "Undo" at bounding box center [425, 468] width 21 height 8
click at [29, 181] on div at bounding box center [30, 180] width 10 height 10
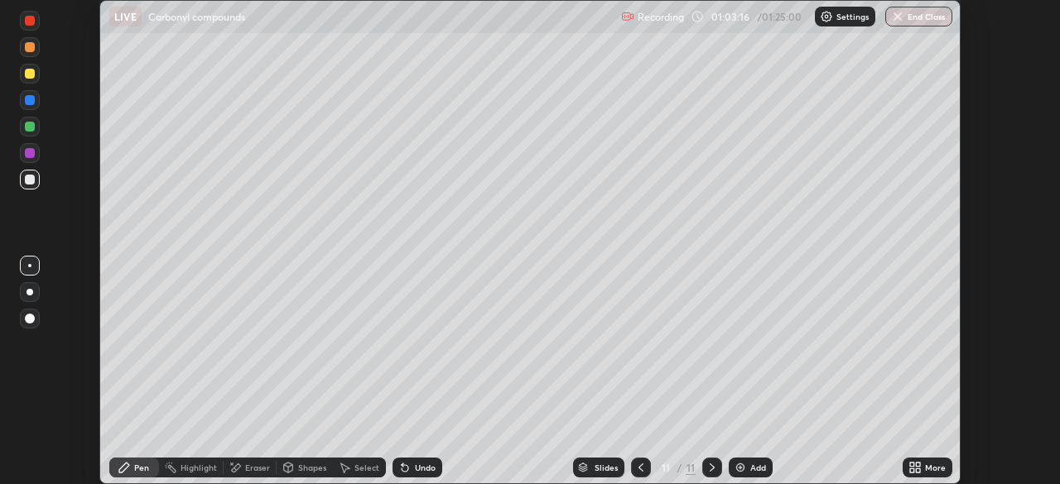
click at [26, 126] on div at bounding box center [30, 127] width 10 height 10
click at [419, 465] on div "Undo" at bounding box center [425, 468] width 21 height 8
click at [416, 474] on div "Undo" at bounding box center [417, 468] width 50 height 20
click at [416, 475] on div "Undo" at bounding box center [417, 468] width 50 height 20
click at [639, 468] on icon at bounding box center [640, 467] width 13 height 13
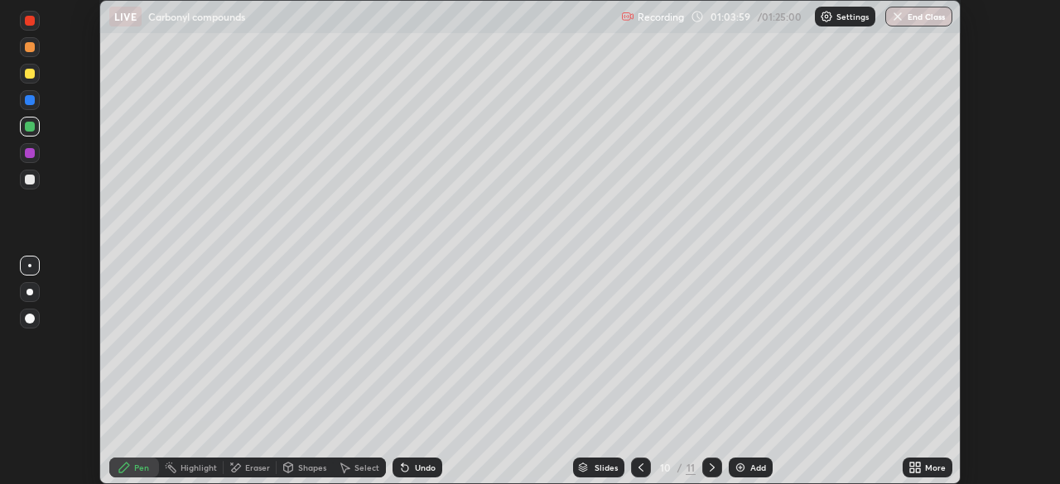
click at [710, 468] on icon at bounding box center [711, 467] width 13 height 13
click at [412, 474] on div "Undo" at bounding box center [417, 468] width 50 height 20
click at [411, 472] on div "Undo" at bounding box center [417, 468] width 50 height 20
click at [410, 473] on div "Undo" at bounding box center [417, 468] width 50 height 20
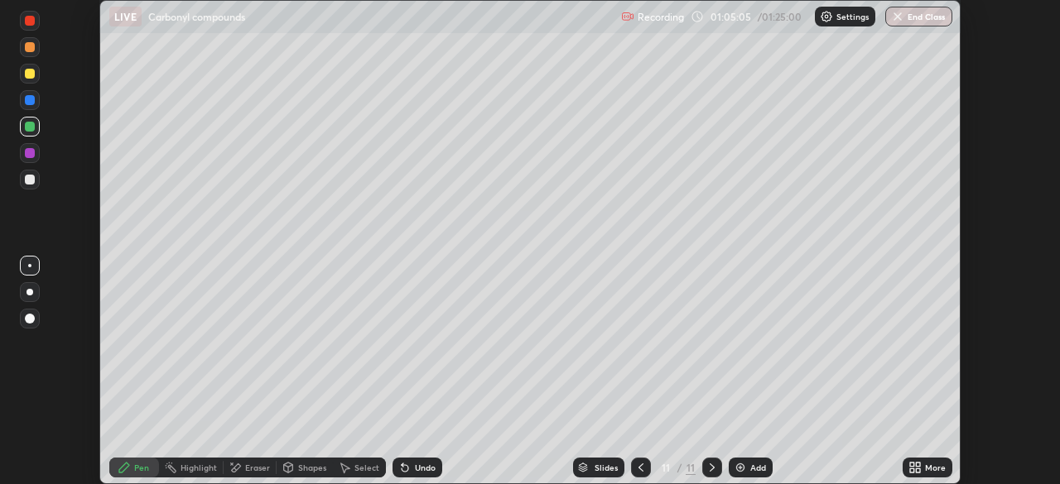
click at [410, 469] on div "Undo" at bounding box center [417, 468] width 50 height 20
click at [735, 465] on img at bounding box center [740, 467] width 13 height 13
click at [29, 179] on div at bounding box center [30, 180] width 10 height 10
click at [262, 469] on div "Eraser" at bounding box center [257, 468] width 25 height 8
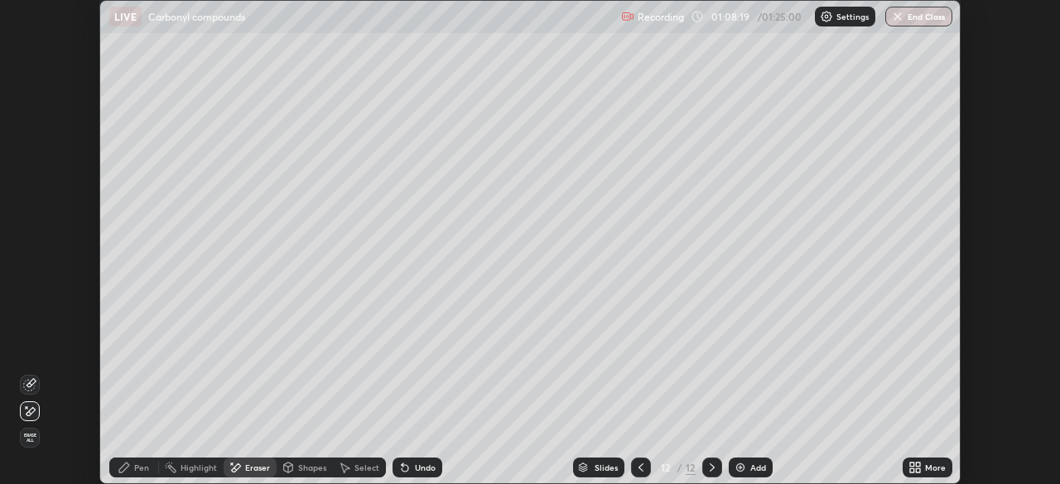
click at [152, 468] on div "Pen" at bounding box center [134, 468] width 50 height 20
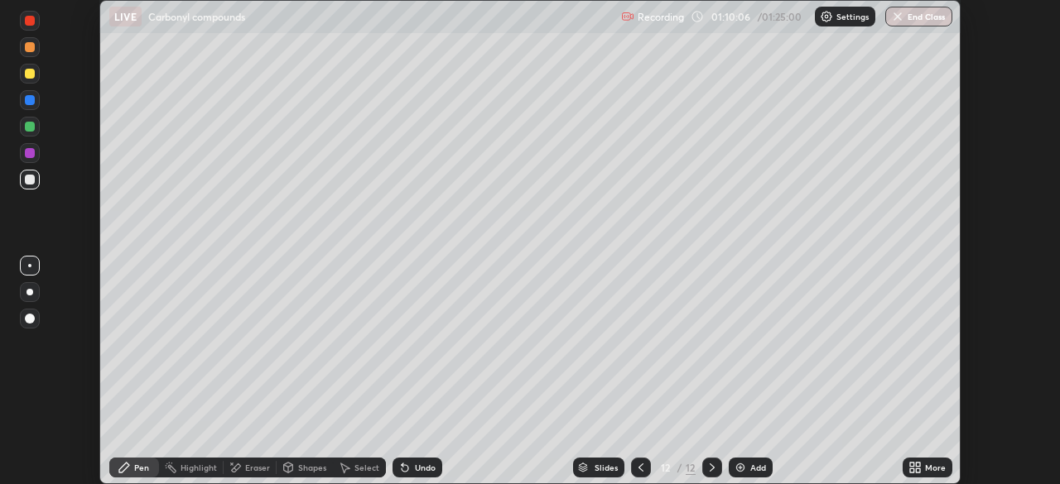
click at [31, 129] on div at bounding box center [30, 127] width 10 height 10
click at [238, 465] on icon at bounding box center [236, 468] width 9 height 8
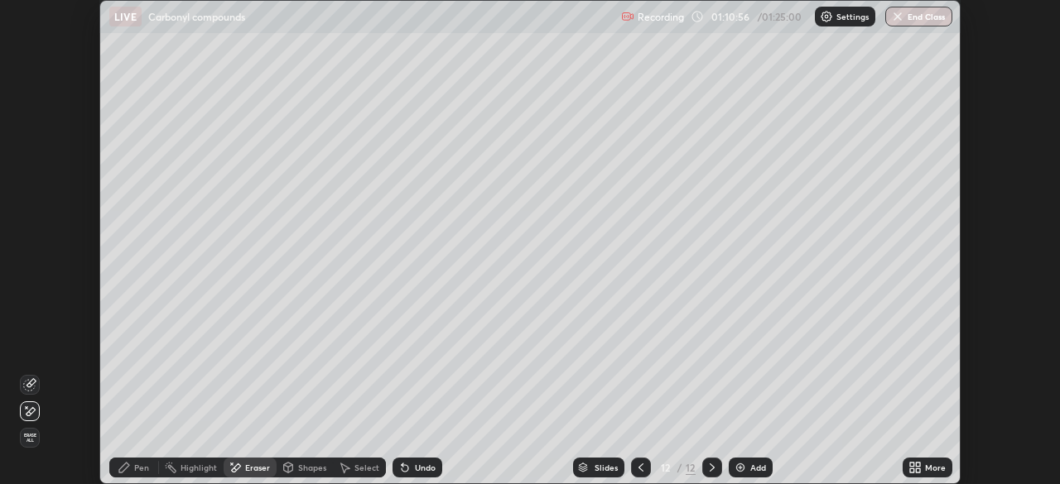
click at [152, 466] on div "Pen" at bounding box center [134, 468] width 50 height 20
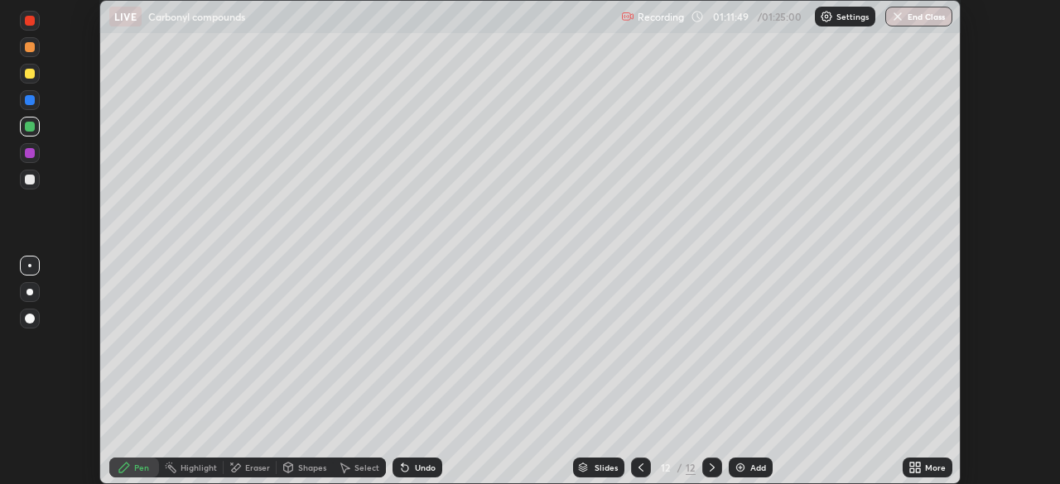
click at [32, 99] on div at bounding box center [30, 100] width 10 height 10
click at [31, 156] on div at bounding box center [30, 153] width 10 height 10
click at [254, 468] on div "Eraser" at bounding box center [257, 468] width 25 height 8
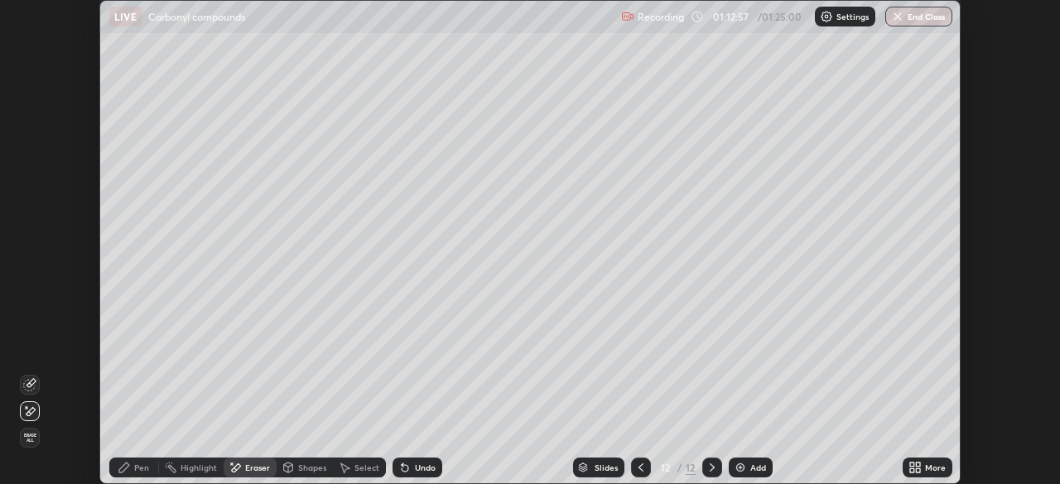
click at [254, 474] on div "Eraser" at bounding box center [250, 468] width 53 height 20
click at [135, 470] on div "Pen" at bounding box center [141, 468] width 15 height 8
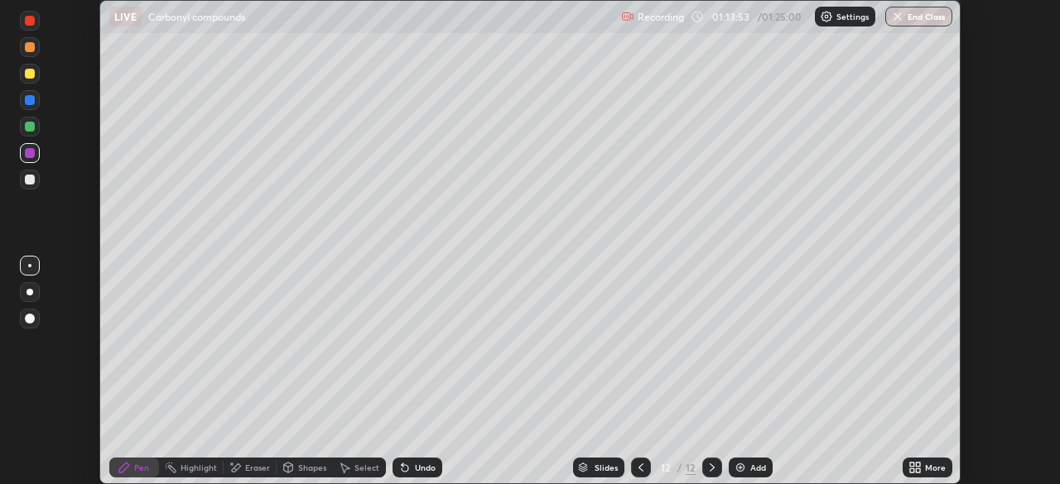
click at [758, 468] on div "Add" at bounding box center [758, 468] width 16 height 8
click at [33, 179] on div at bounding box center [30, 180] width 10 height 10
click at [37, 79] on div at bounding box center [30, 74] width 20 height 20
click at [425, 467] on div "Undo" at bounding box center [425, 468] width 21 height 8
click at [412, 475] on div "Undo" at bounding box center [417, 468] width 50 height 20
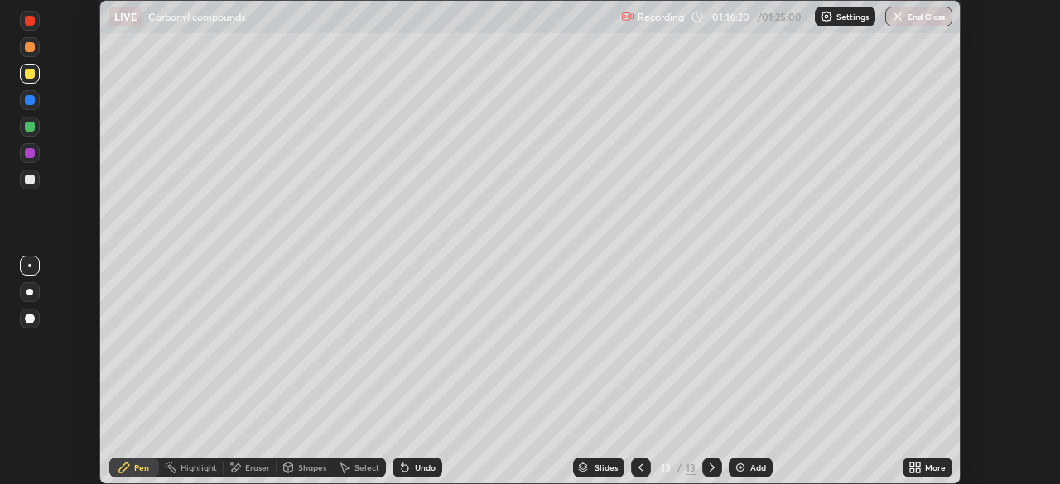
click at [248, 470] on div "Eraser" at bounding box center [257, 468] width 25 height 8
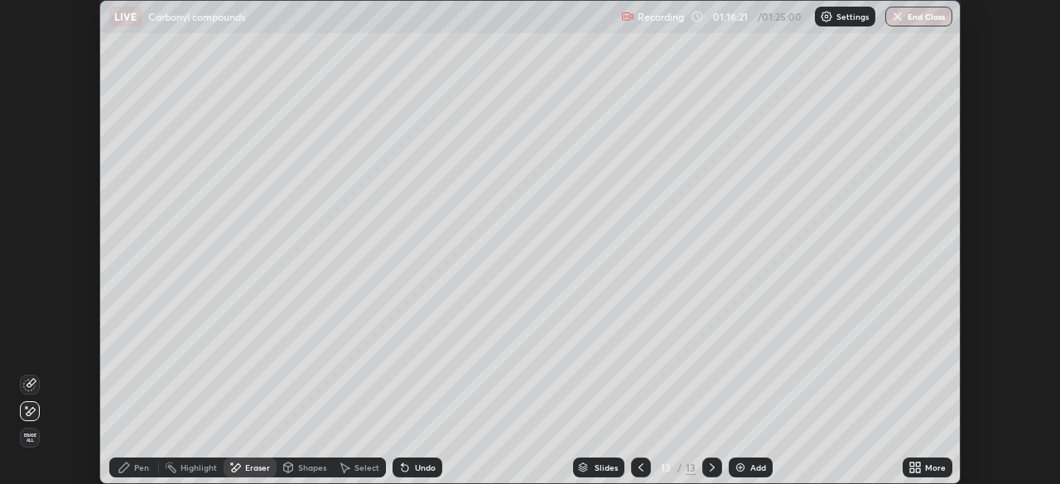
click at [122, 469] on icon at bounding box center [124, 468] width 10 height 10
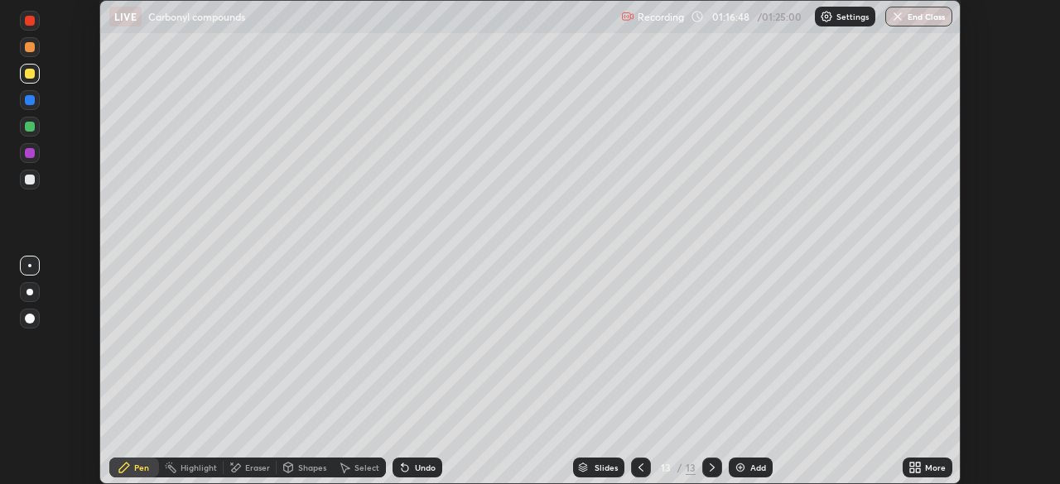
click at [31, 97] on div at bounding box center [30, 100] width 10 height 10
click at [255, 470] on div "Eraser" at bounding box center [257, 468] width 25 height 8
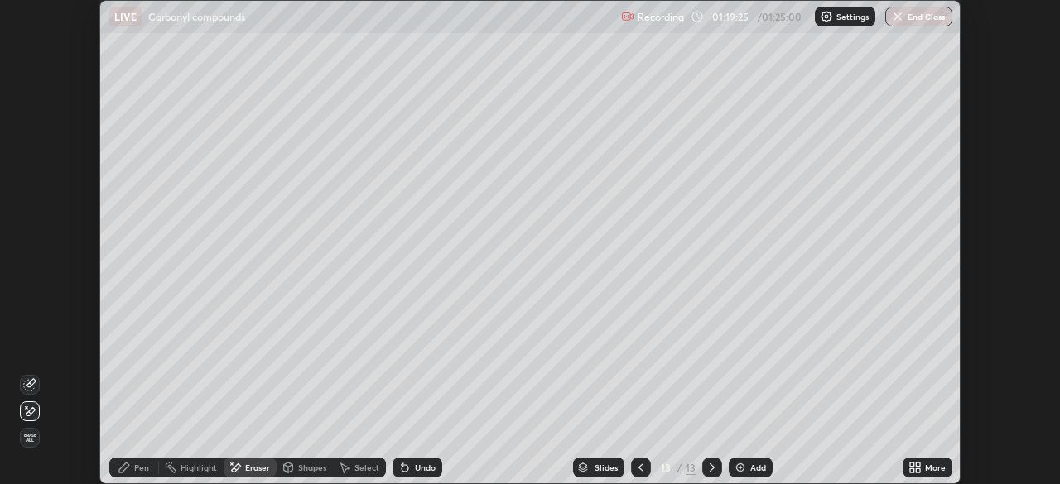
click at [756, 467] on div "Add" at bounding box center [758, 468] width 16 height 8
click at [132, 473] on div "Pen" at bounding box center [134, 468] width 50 height 20
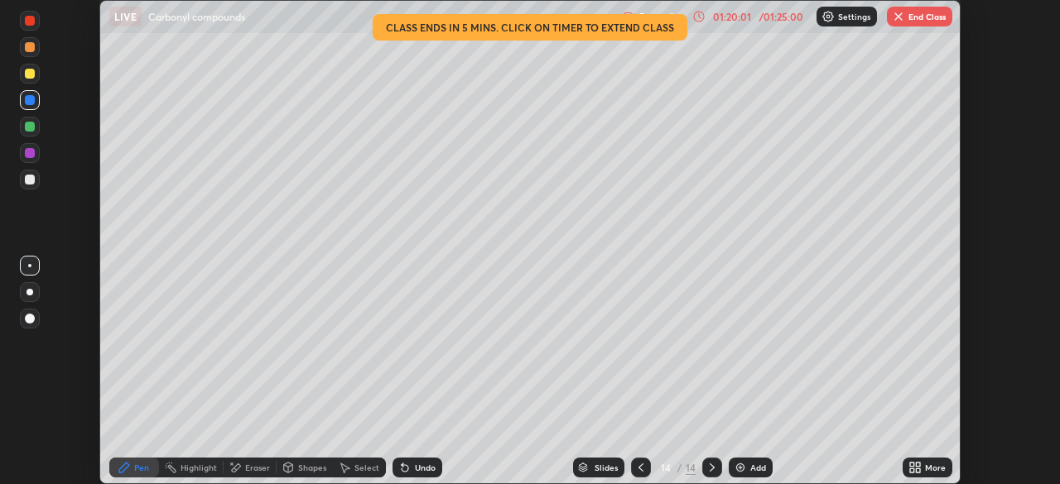
click at [248, 469] on div "Eraser" at bounding box center [257, 468] width 25 height 8
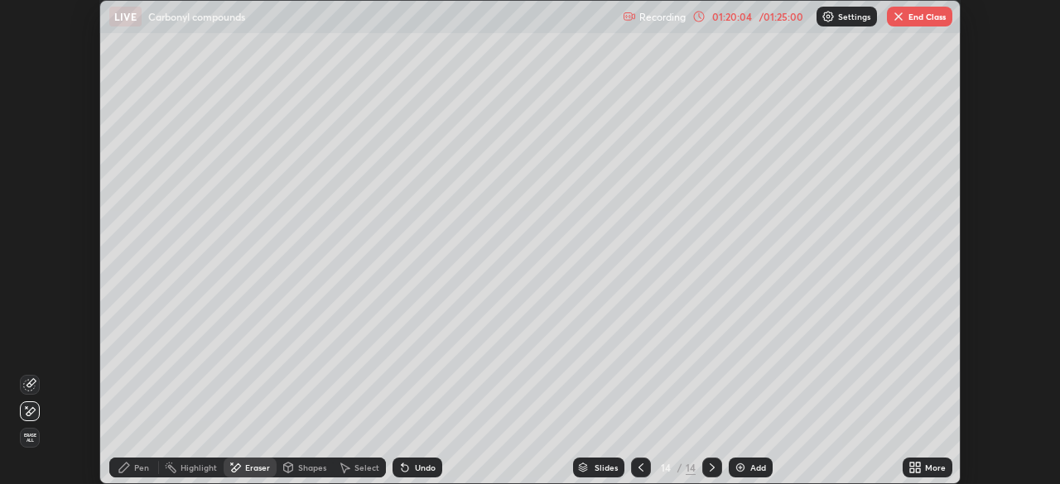
click at [142, 468] on div "Pen" at bounding box center [141, 468] width 15 height 8
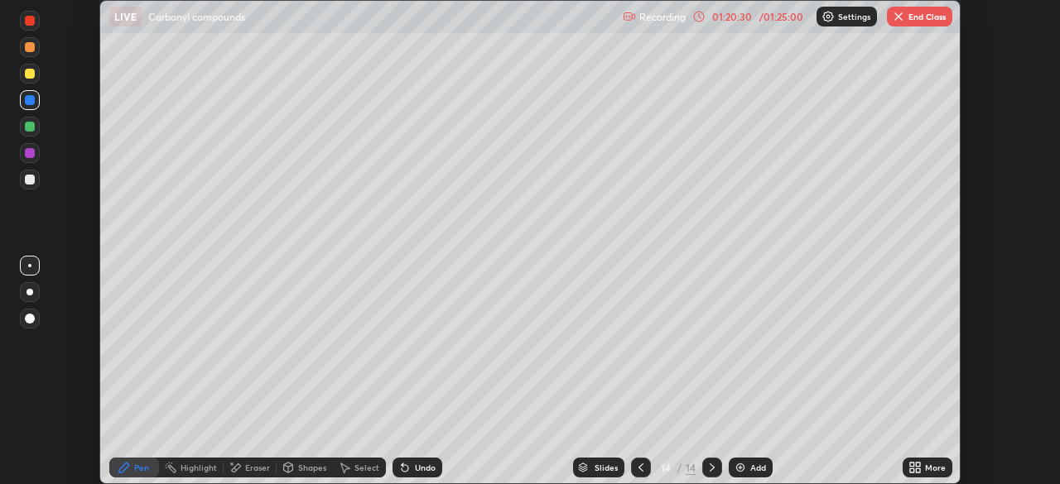
click at [409, 463] on div "Undo" at bounding box center [417, 468] width 50 height 20
click at [407, 469] on icon at bounding box center [404, 467] width 13 height 13
click at [744, 467] on img at bounding box center [740, 467] width 13 height 13
click at [407, 466] on icon at bounding box center [404, 467] width 13 height 13
click at [33, 175] on div at bounding box center [30, 180] width 10 height 10
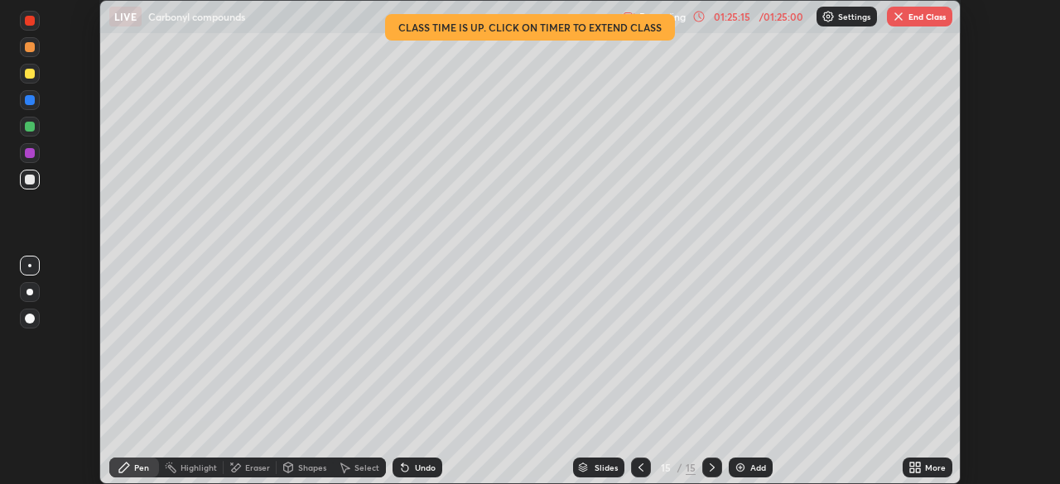
click at [420, 471] on div "Undo" at bounding box center [425, 468] width 21 height 8
click at [424, 470] on div "Undo" at bounding box center [425, 468] width 21 height 8
click at [22, 75] on div at bounding box center [30, 74] width 20 height 20
click at [922, 17] on button "End Class" at bounding box center [919, 17] width 65 height 20
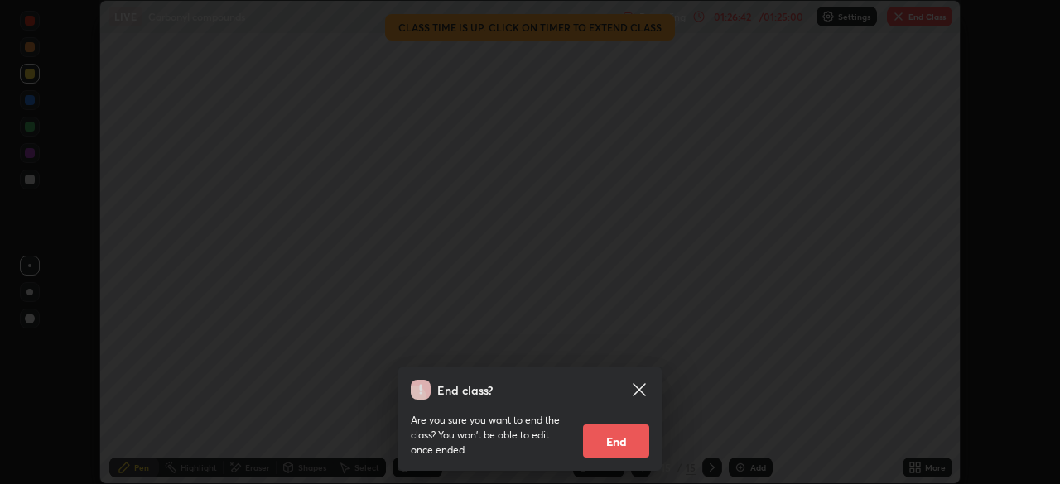
click at [614, 450] on button "End" at bounding box center [616, 441] width 66 height 33
